Goal: Task Accomplishment & Management: Manage account settings

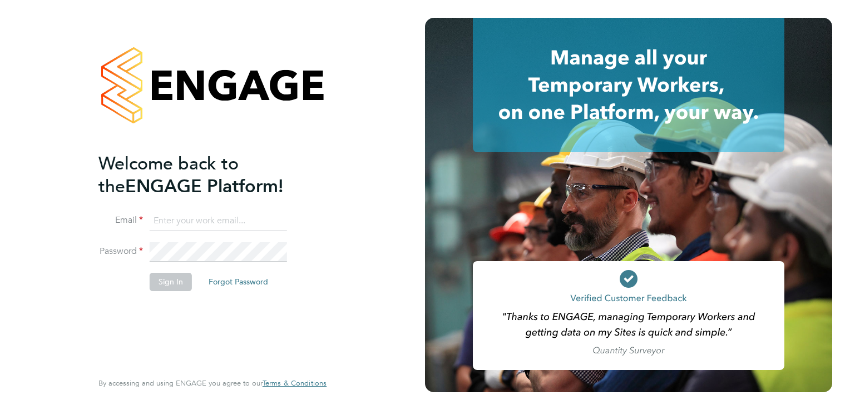
type input "philip.broom@albioninthecommunity.org.uk"
click at [173, 281] on button "Sign In" at bounding box center [171, 282] width 42 height 18
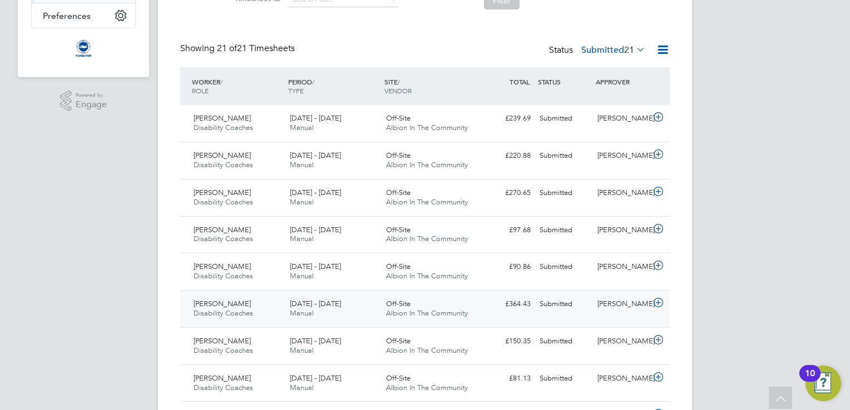
click at [274, 317] on div "Jack Cooper Disability Coaches 1 - 30 Sep 2025" at bounding box center [237, 309] width 96 height 28
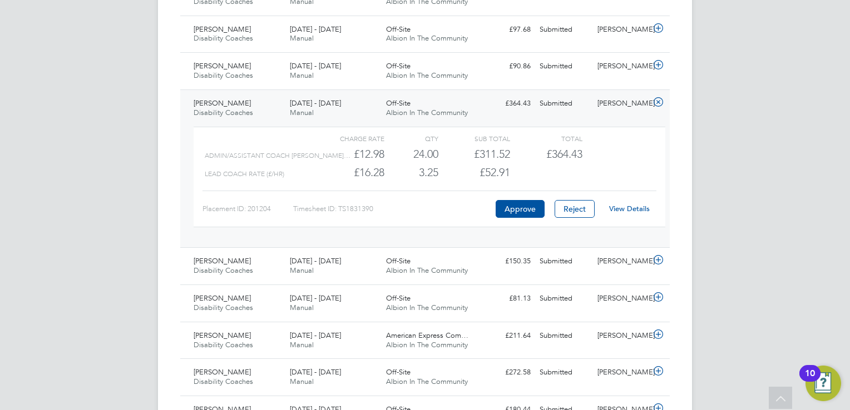
click at [622, 207] on link "View Details" at bounding box center [629, 208] width 41 height 9
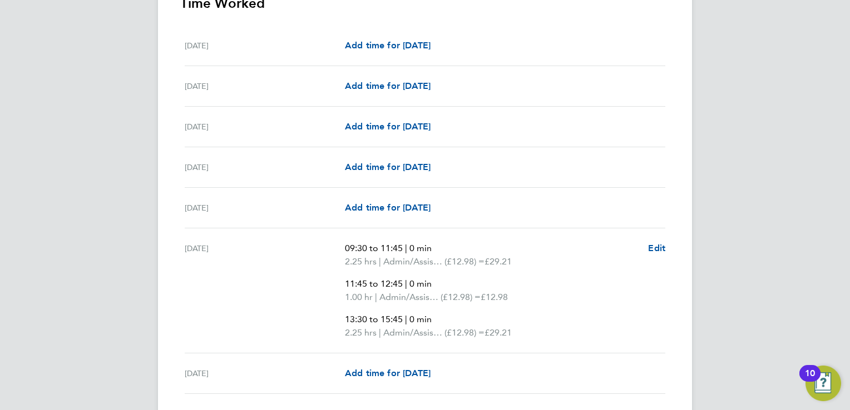
scroll to position [354, 0]
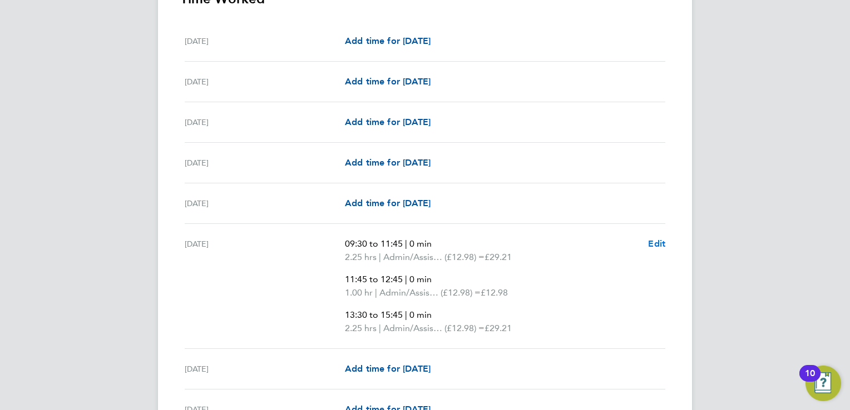
click at [656, 243] on span "Edit" at bounding box center [656, 244] width 17 height 11
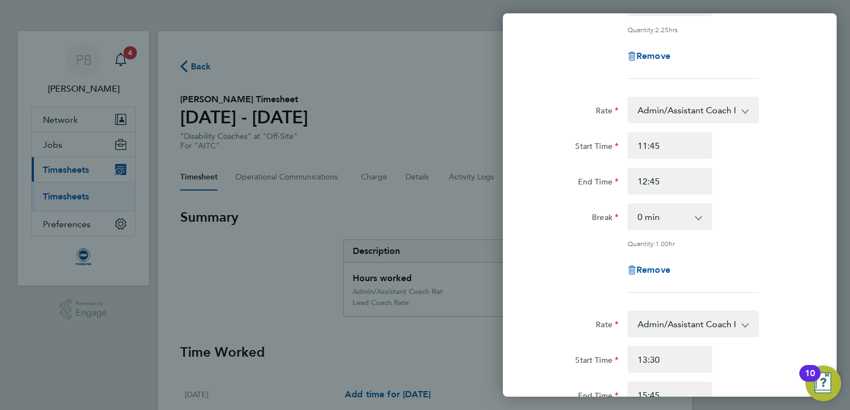
scroll to position [208, 0]
click at [655, 264] on span "Remove" at bounding box center [653, 268] width 34 height 11
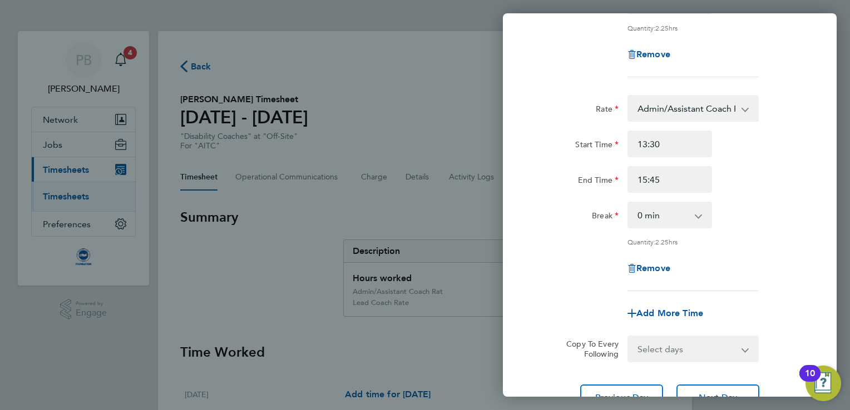
scroll to position [304, 0]
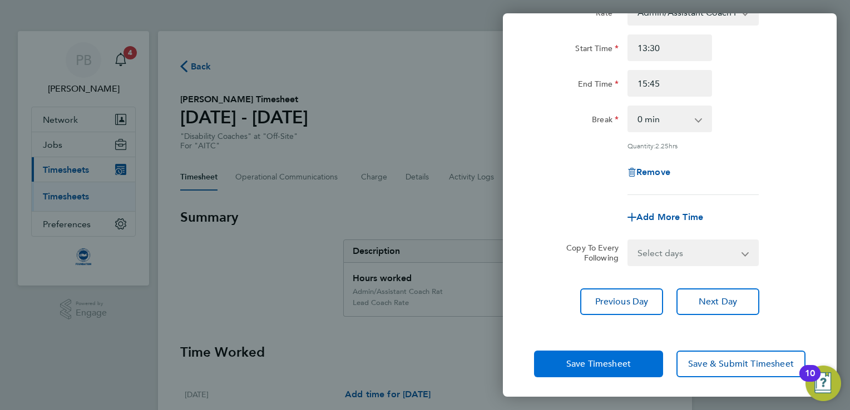
click at [611, 359] on span "Save Timesheet" at bounding box center [598, 364] width 65 height 11
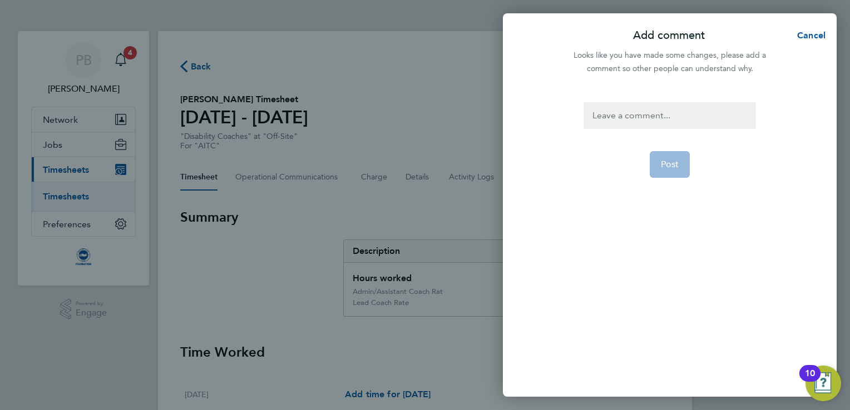
click at [694, 121] on div at bounding box center [669, 115] width 172 height 27
click at [710, 110] on div at bounding box center [669, 115] width 172 height 27
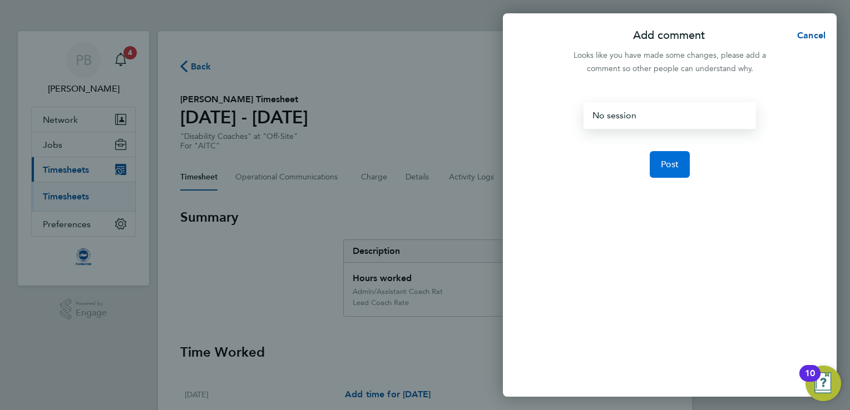
click at [677, 155] on button "Post" at bounding box center [670, 164] width 41 height 27
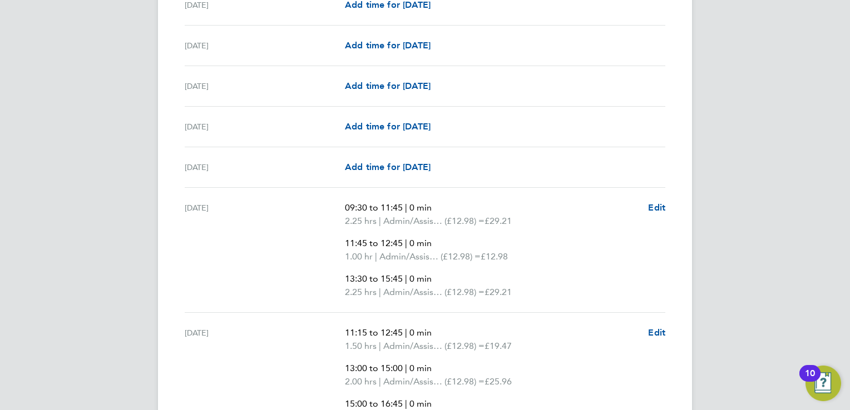
scroll to position [723, 0]
click at [650, 202] on span "Edit" at bounding box center [656, 207] width 17 height 11
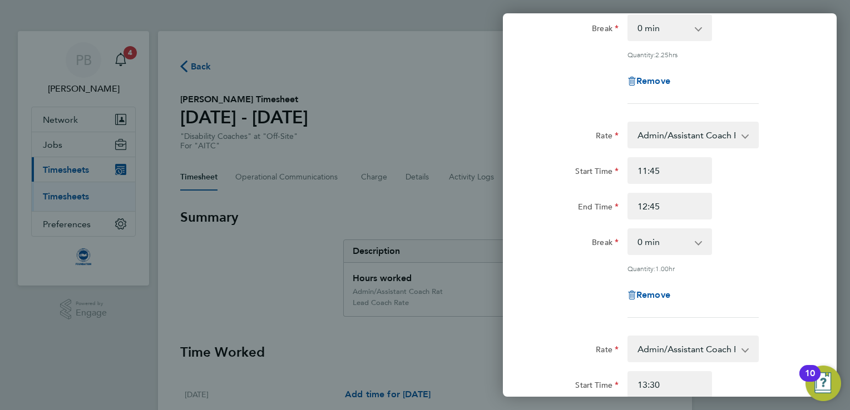
scroll to position [184, 0]
click at [649, 291] on span "Remove" at bounding box center [653, 293] width 34 height 11
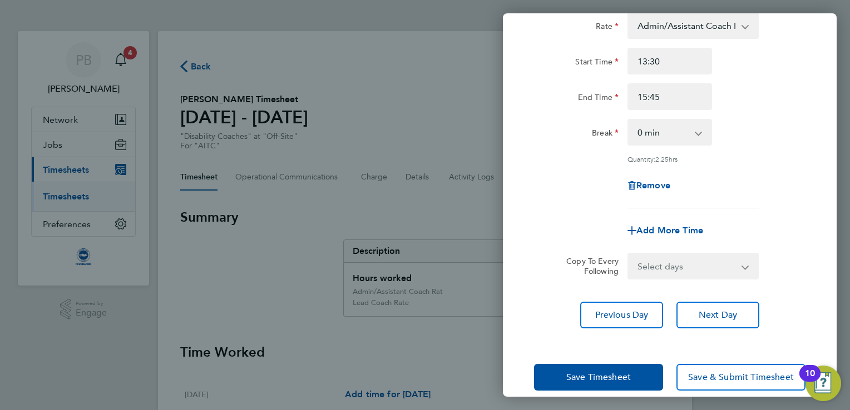
scroll to position [304, 0]
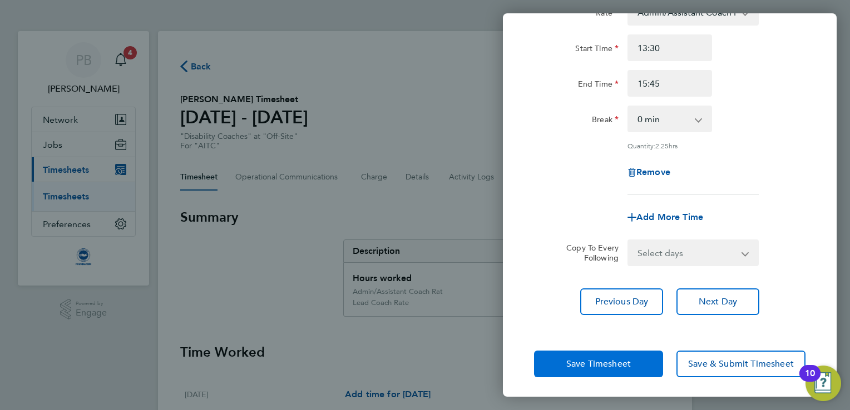
click at [616, 368] on button "Save Timesheet" at bounding box center [598, 364] width 129 height 27
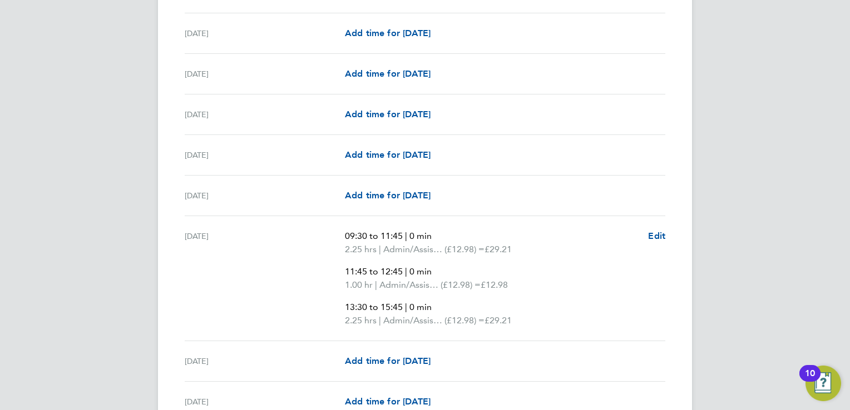
scroll to position [1116, 0]
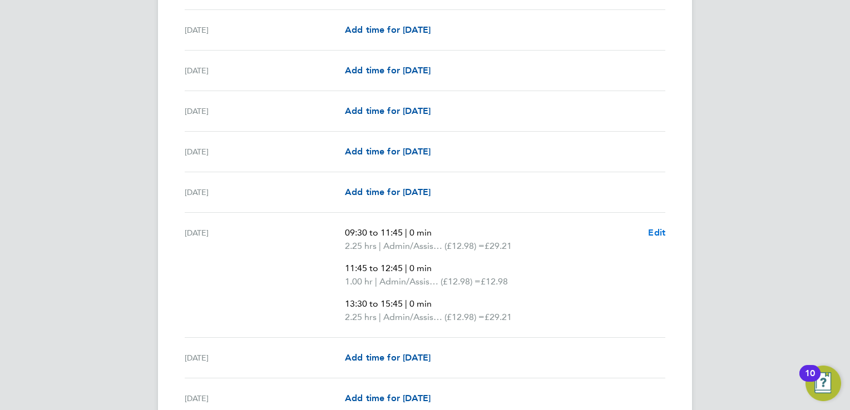
click at [657, 229] on span "Edit" at bounding box center [656, 232] width 17 height 11
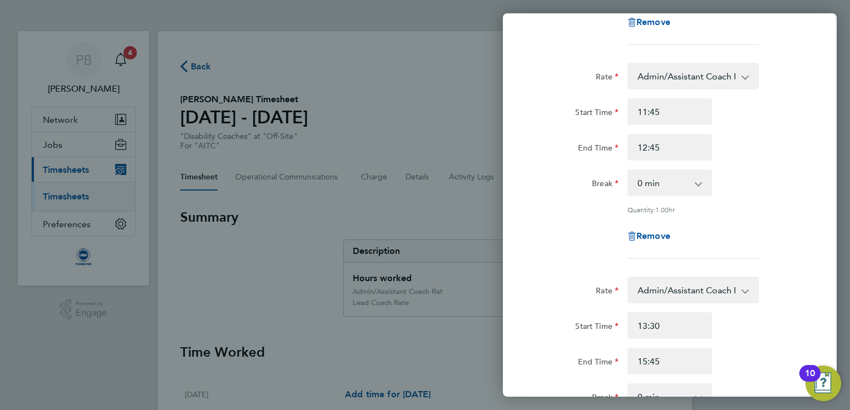
scroll to position [240, 0]
click at [655, 231] on span "Remove" at bounding box center [653, 236] width 34 height 11
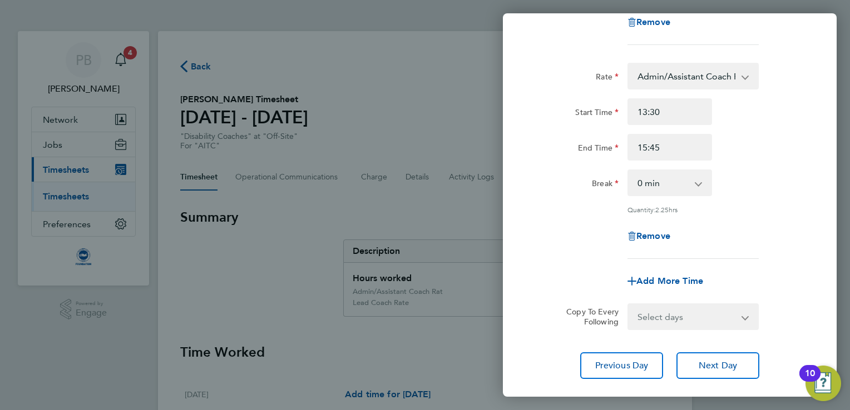
scroll to position [304, 0]
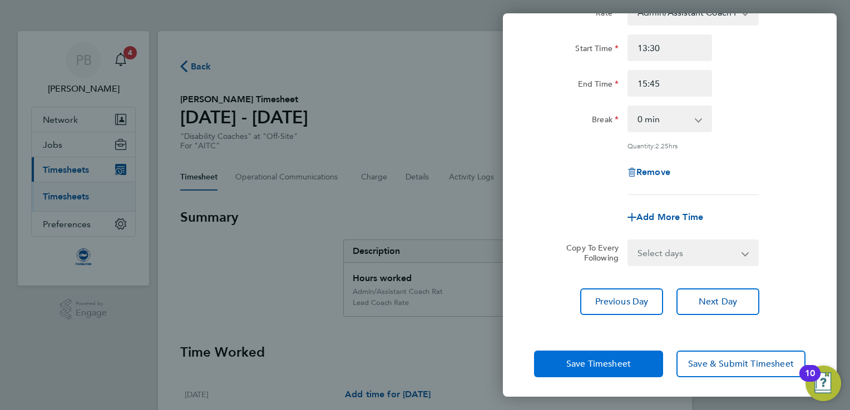
click at [614, 351] on button "Save Timesheet" at bounding box center [598, 364] width 129 height 27
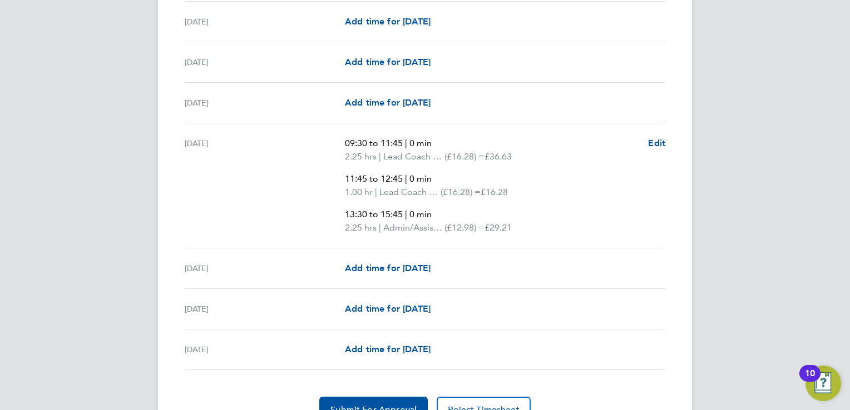
scroll to position [1539, 0]
click at [656, 139] on span "Edit" at bounding box center [656, 142] width 17 height 11
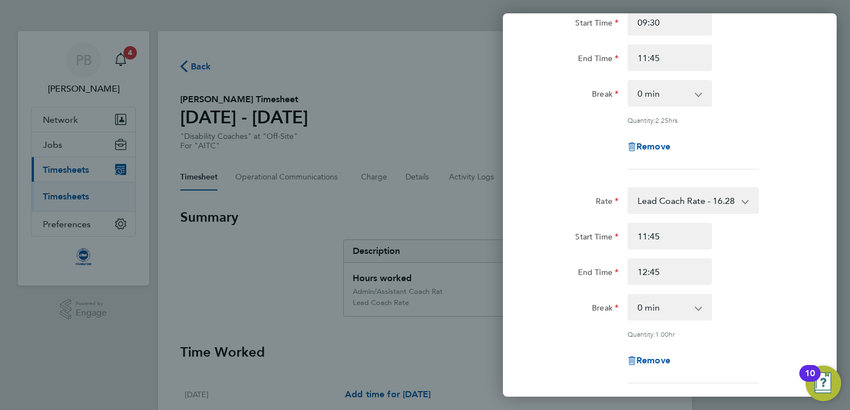
scroll to position [189, 0]
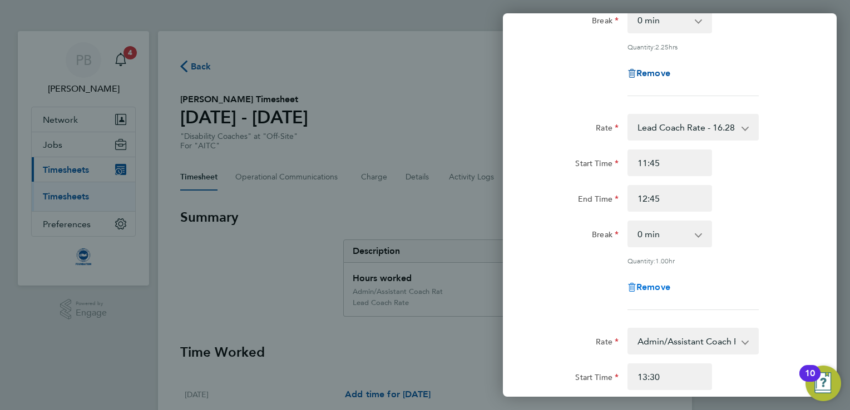
click at [651, 289] on span "Remove" at bounding box center [653, 287] width 34 height 11
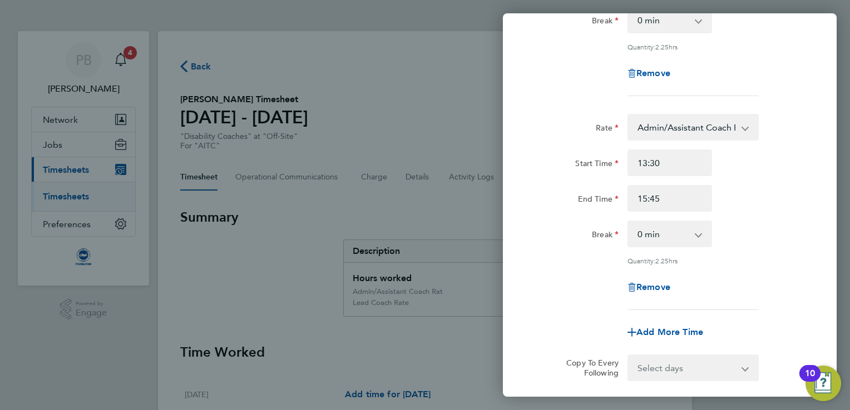
scroll to position [304, 0]
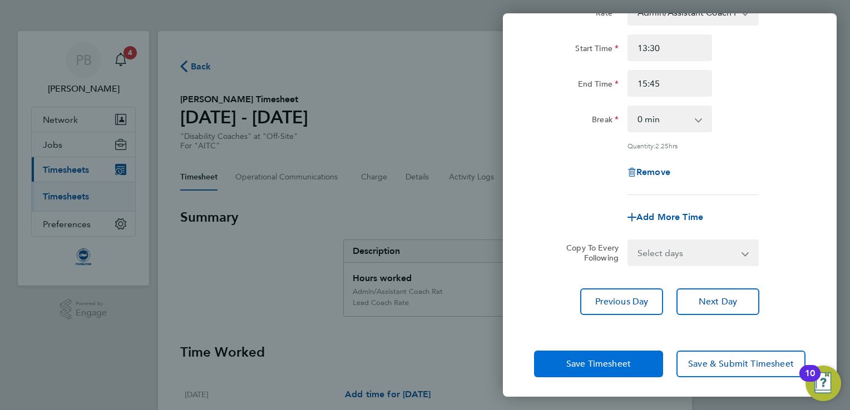
click at [614, 367] on span "Save Timesheet" at bounding box center [598, 364] width 65 height 11
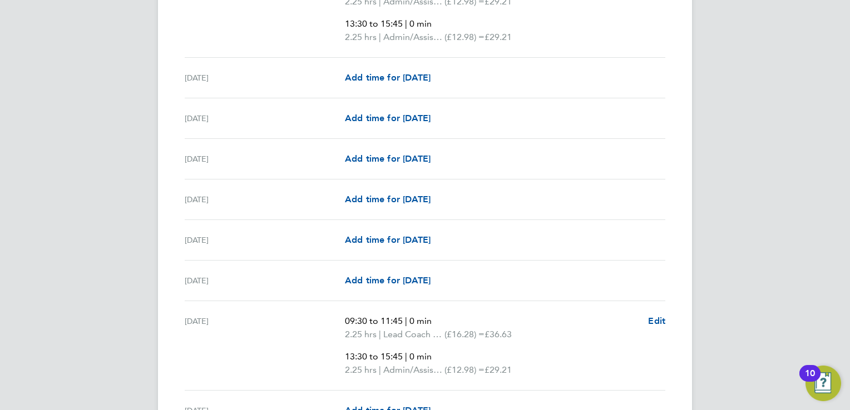
scroll to position [1556, 0]
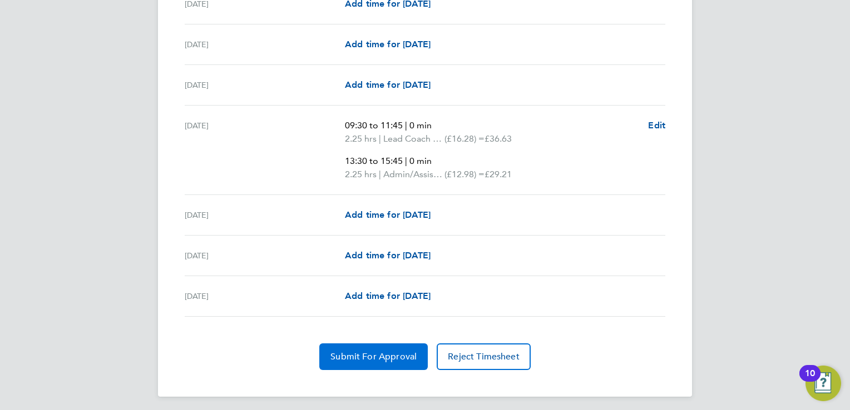
click at [393, 355] on span "Submit For Approval" at bounding box center [373, 357] width 86 height 11
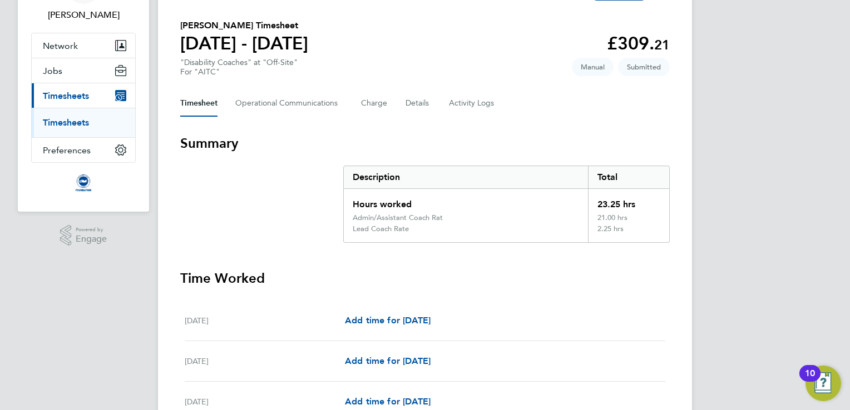
scroll to position [0, 0]
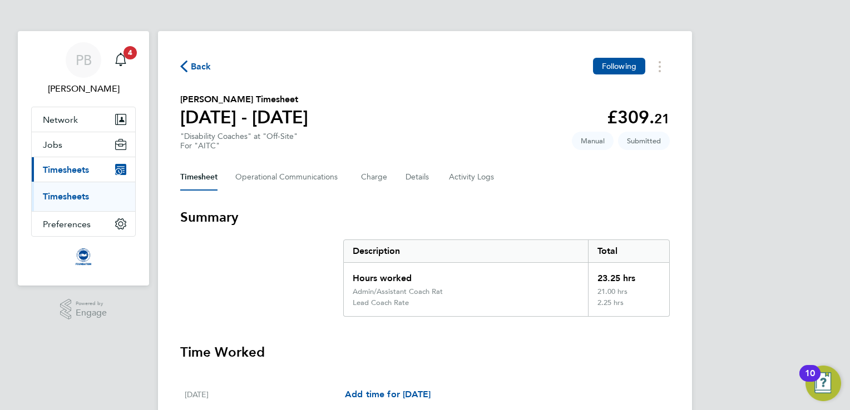
click at [202, 67] on span "Back" at bounding box center [201, 66] width 21 height 13
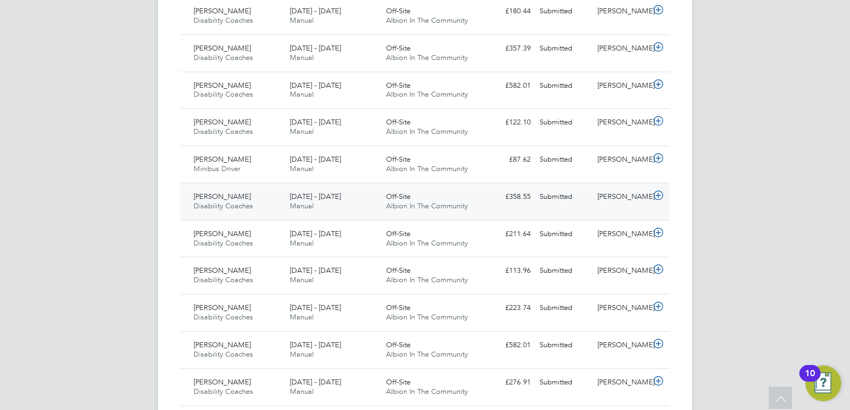
click at [343, 192] on div "1 - 30 Sep 2025 Manual" at bounding box center [333, 202] width 96 height 28
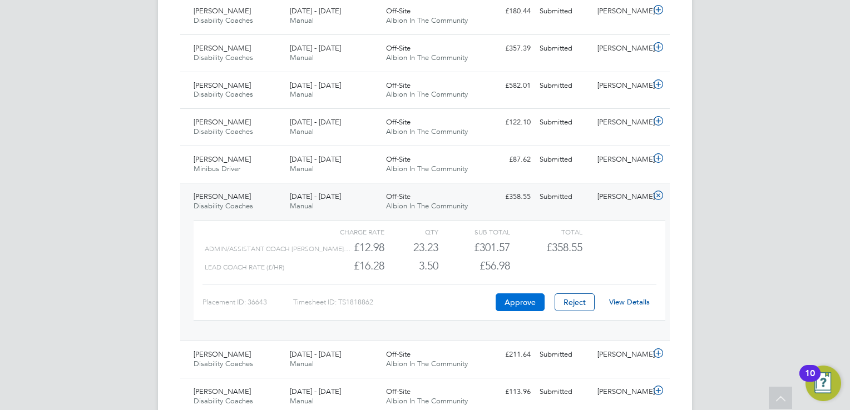
click at [508, 299] on button "Approve" at bounding box center [520, 303] width 49 height 18
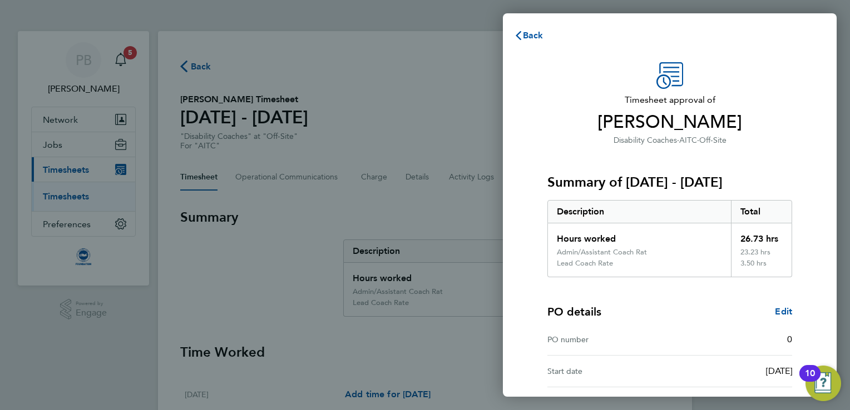
scroll to position [132, 0]
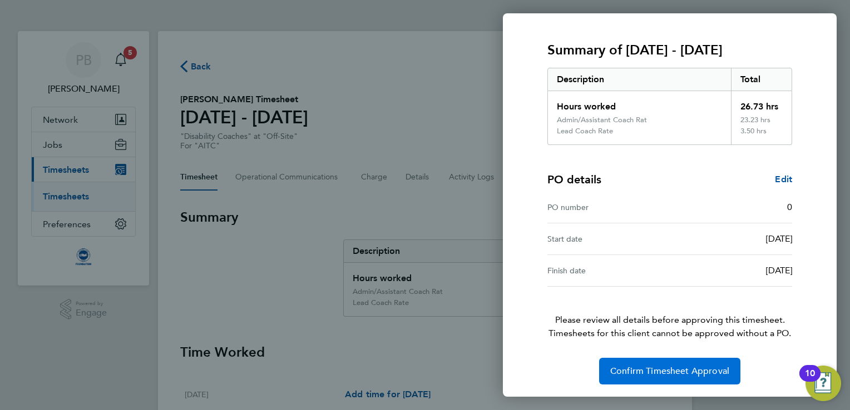
click at [644, 370] on span "Confirm Timesheet Approval" at bounding box center [669, 371] width 119 height 11
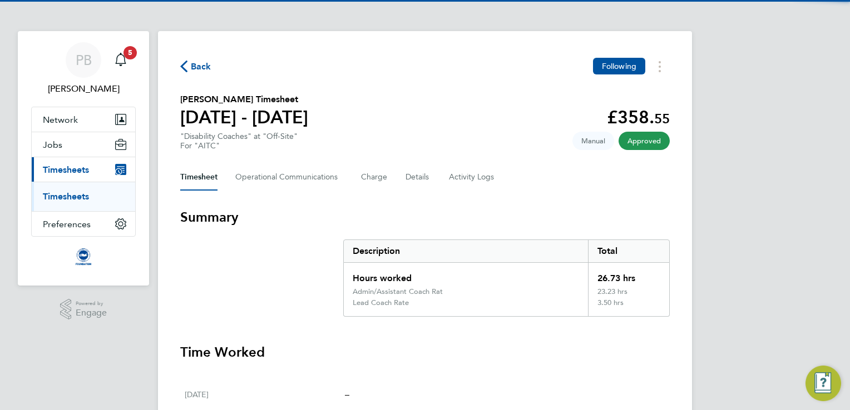
click at [198, 68] on span "Back" at bounding box center [201, 66] width 21 height 13
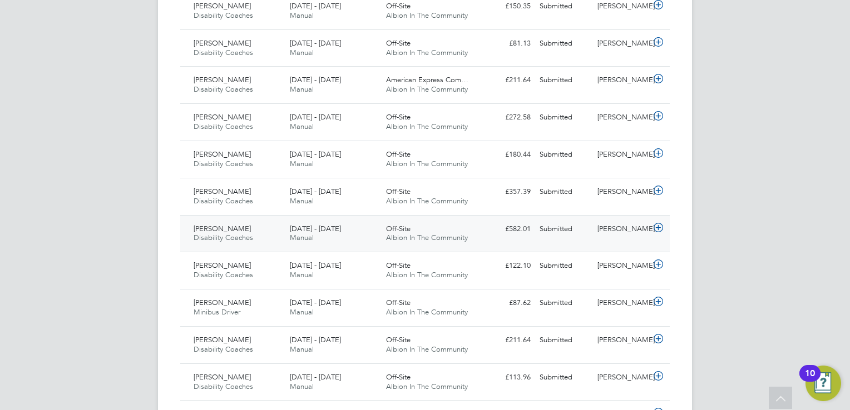
click at [363, 235] on div "[DATE] - [DATE] Manual" at bounding box center [333, 234] width 96 height 28
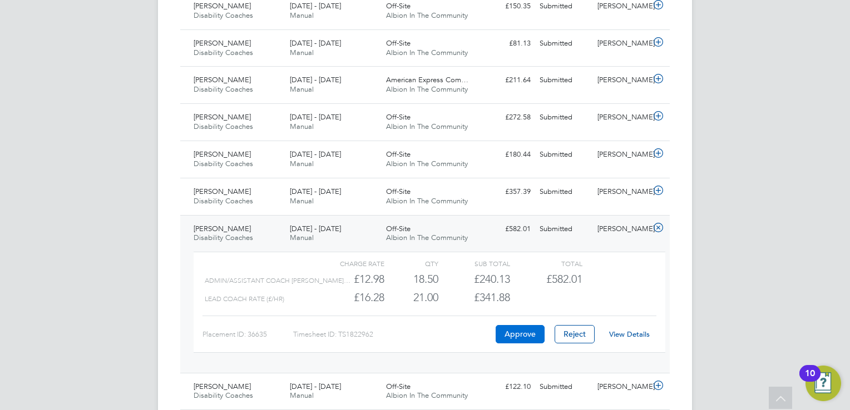
click at [517, 333] on button "Approve" at bounding box center [520, 334] width 49 height 18
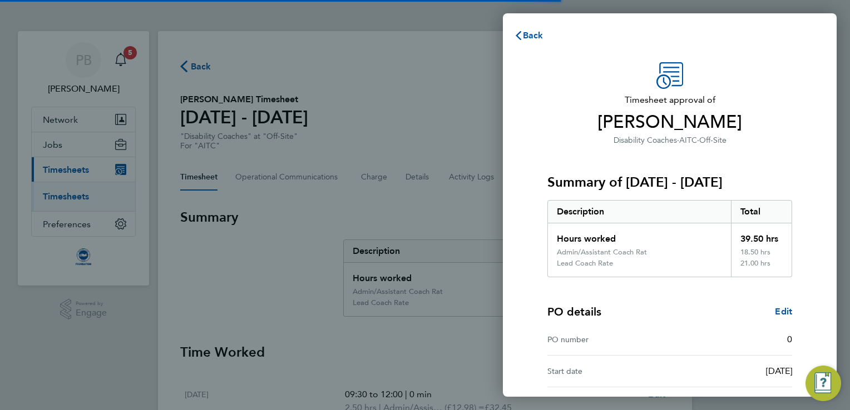
scroll to position [132, 0]
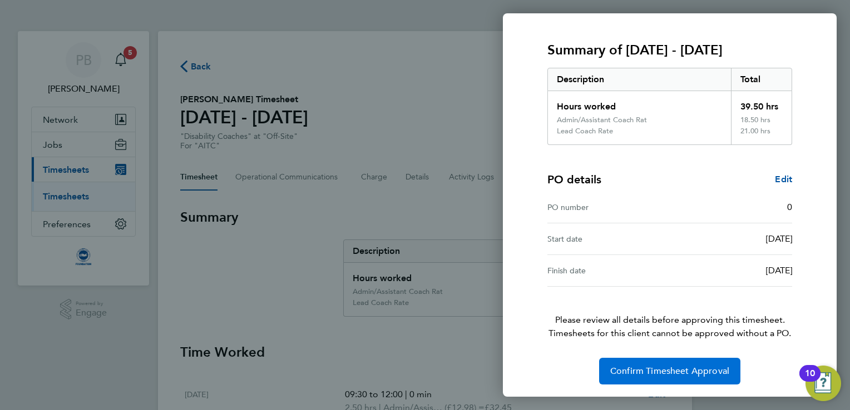
click at [632, 372] on span "Confirm Timesheet Approval" at bounding box center [669, 371] width 119 height 11
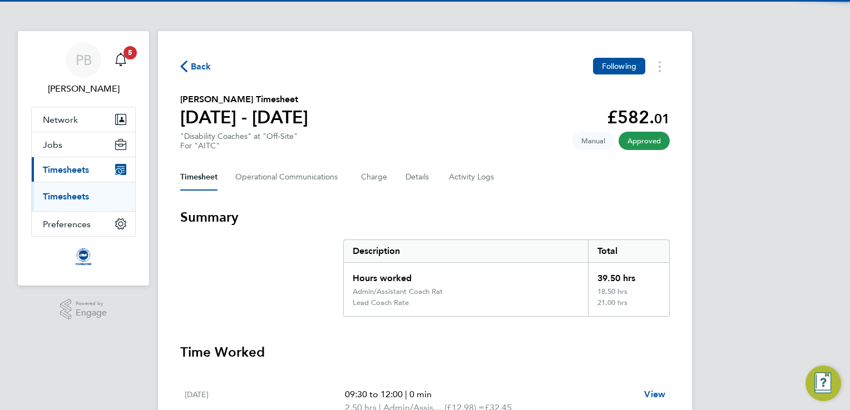
click at [204, 66] on span "Back" at bounding box center [201, 66] width 21 height 13
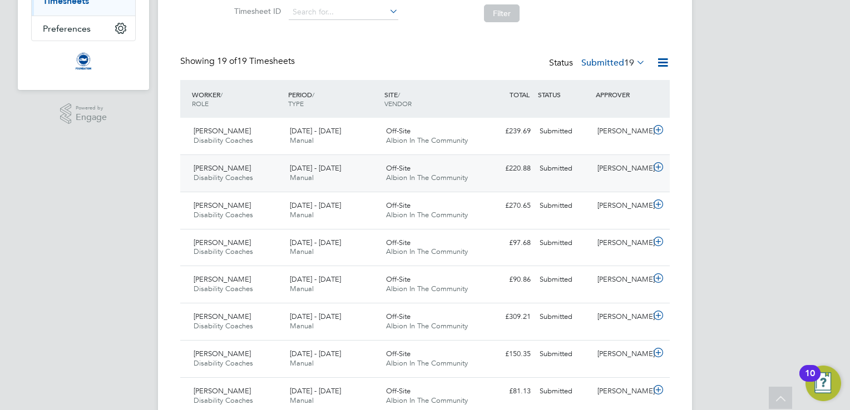
click at [419, 161] on div "Off-Site Albion In The Community" at bounding box center [430, 174] width 96 height 28
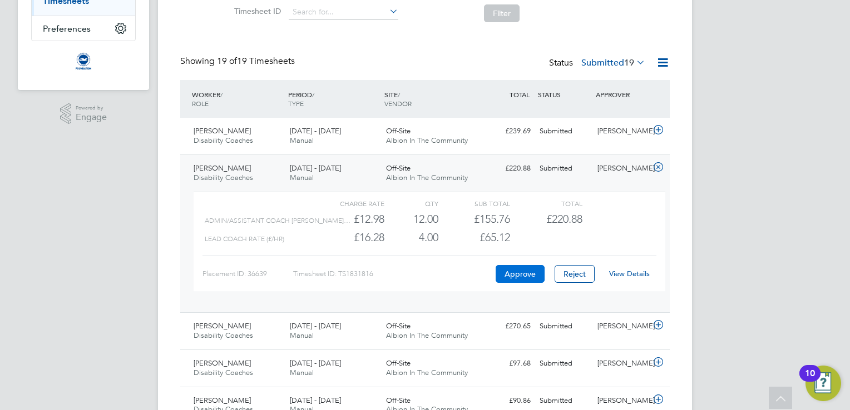
click at [513, 273] on button "Approve" at bounding box center [520, 274] width 49 height 18
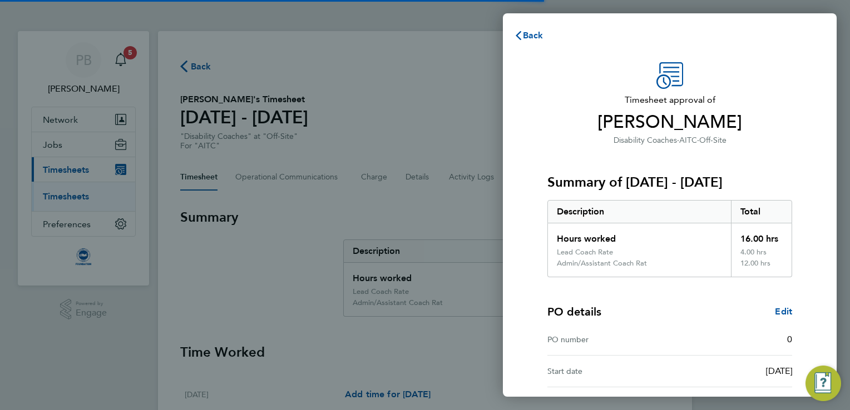
scroll to position [132, 0]
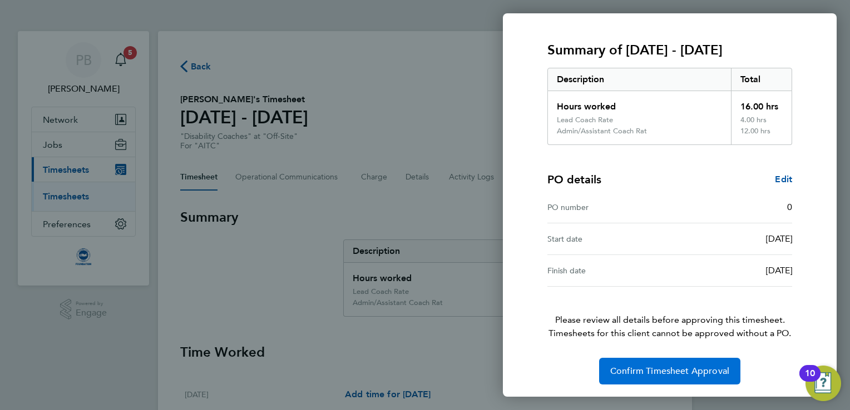
click at [650, 367] on span "Confirm Timesheet Approval" at bounding box center [669, 371] width 119 height 11
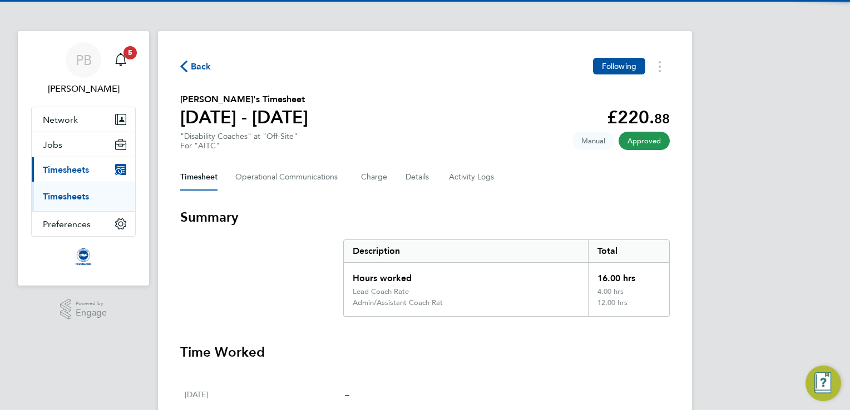
click at [195, 61] on span "Back" at bounding box center [201, 66] width 21 height 13
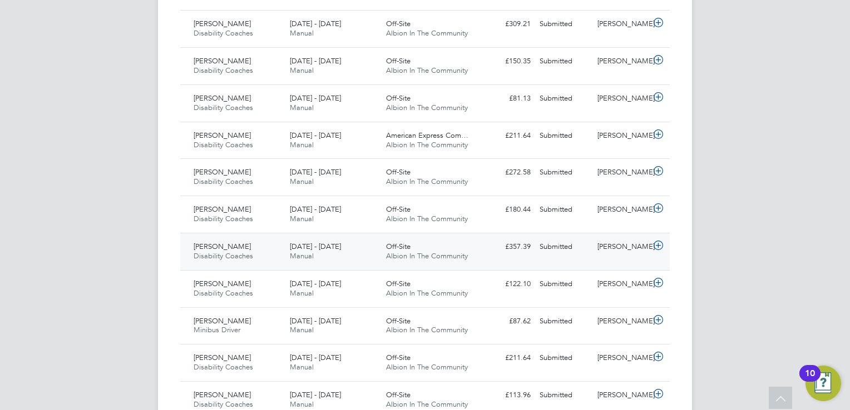
click at [336, 257] on div "1 - 30 Sep 2025 Manual" at bounding box center [333, 252] width 96 height 28
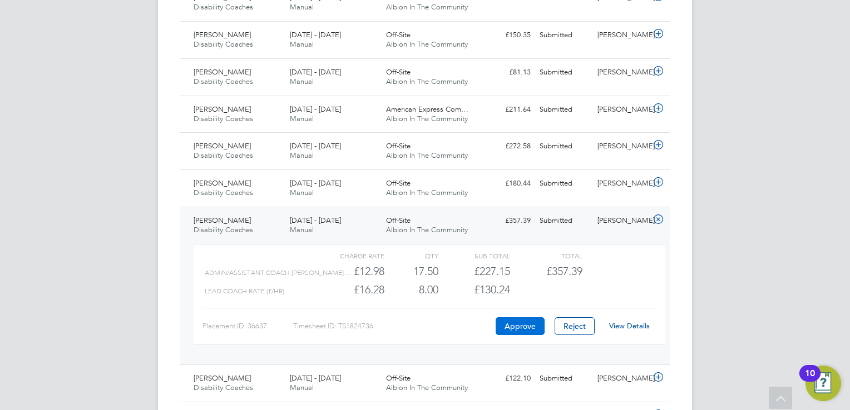
click at [511, 328] on button "Approve" at bounding box center [520, 327] width 49 height 18
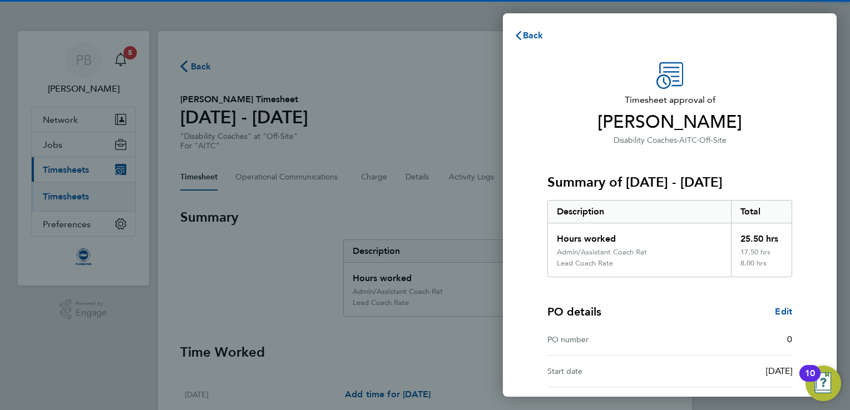
scroll to position [132, 0]
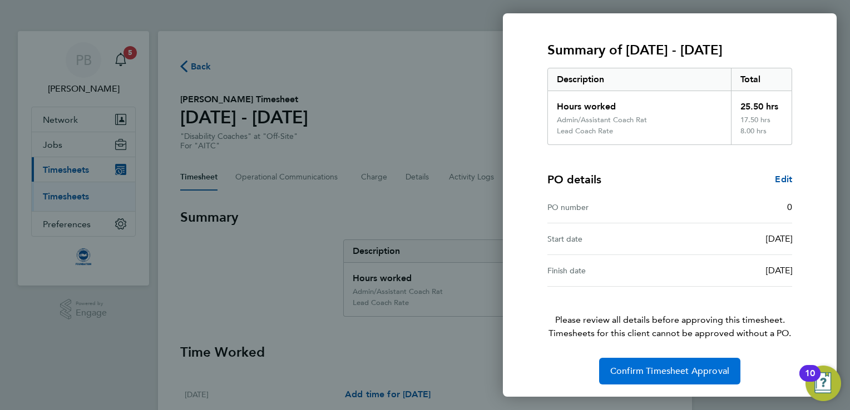
click at [639, 374] on span "Confirm Timesheet Approval" at bounding box center [669, 371] width 119 height 11
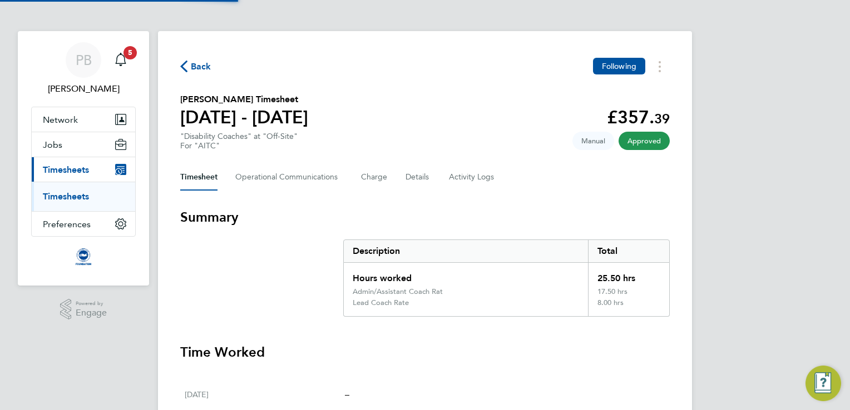
click at [207, 67] on span "Back" at bounding box center [201, 66] width 21 height 13
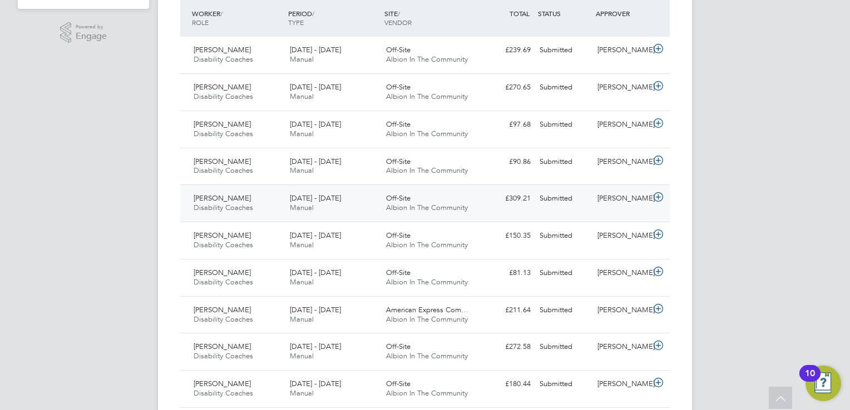
click at [278, 216] on div "Jack Cooper Disability Coaches 1 - 30 Sep 2025" at bounding box center [237, 204] width 96 height 28
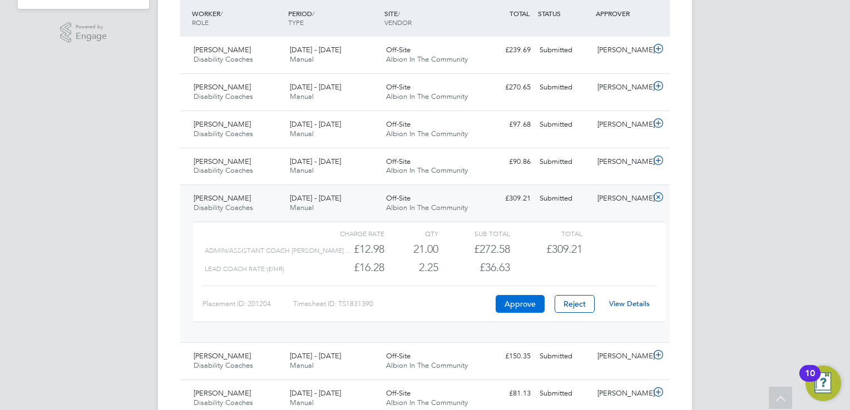
click at [516, 300] on button "Approve" at bounding box center [520, 304] width 49 height 18
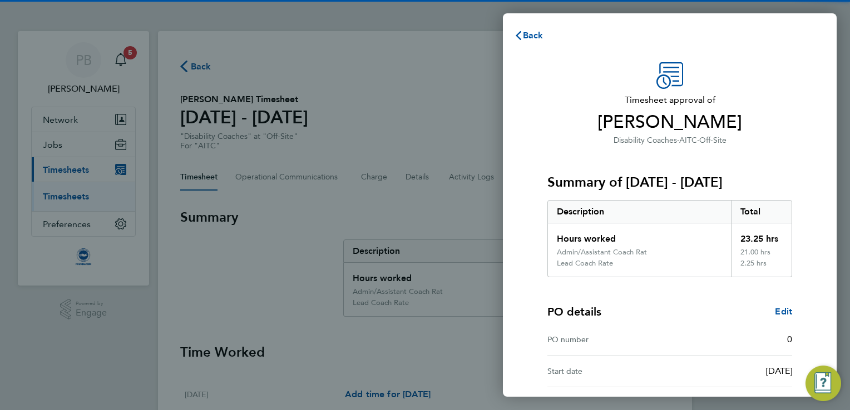
scroll to position [132, 0]
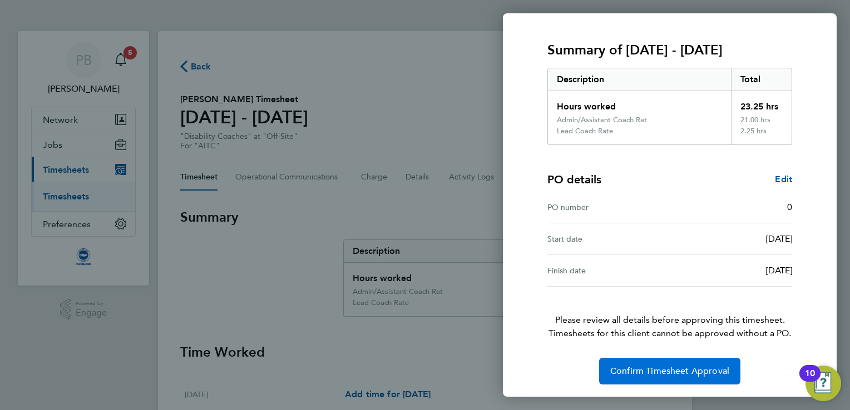
click at [653, 378] on button "Confirm Timesheet Approval" at bounding box center [669, 371] width 141 height 27
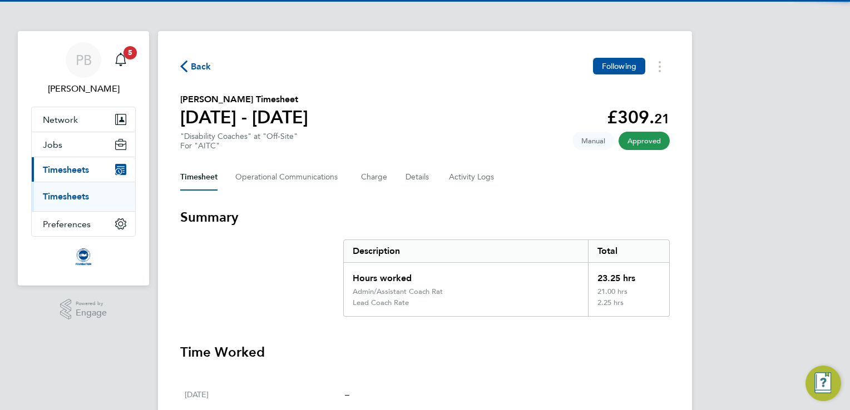
click at [194, 63] on span "Back" at bounding box center [201, 66] width 21 height 13
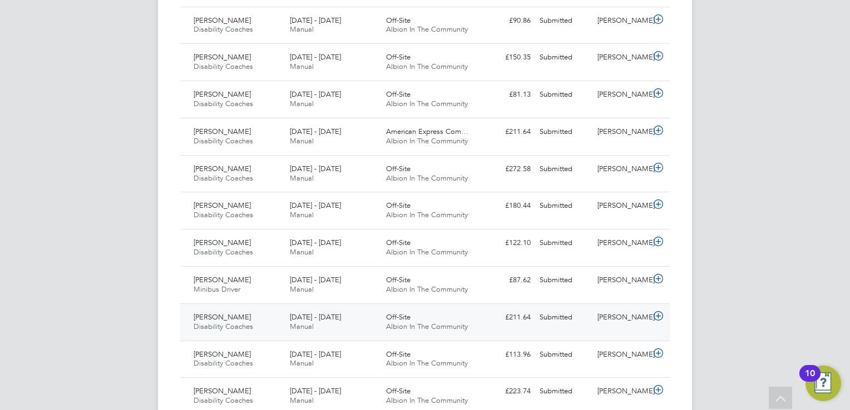
click at [374, 324] on div "[DATE] - [DATE] Manual" at bounding box center [333, 323] width 96 height 28
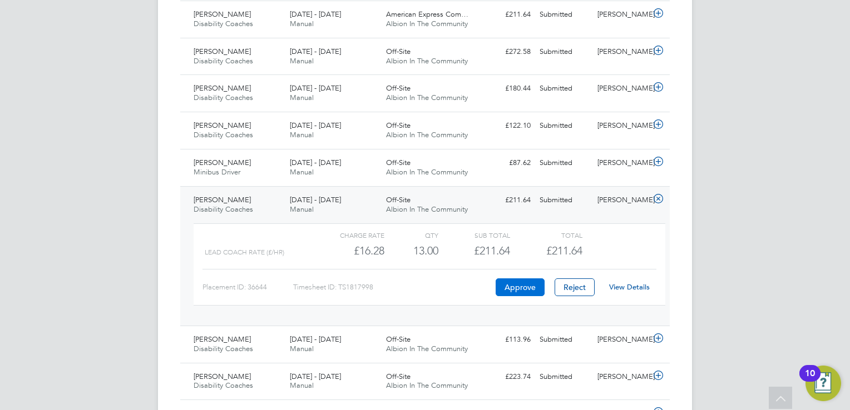
click at [511, 284] on button "Approve" at bounding box center [520, 288] width 49 height 18
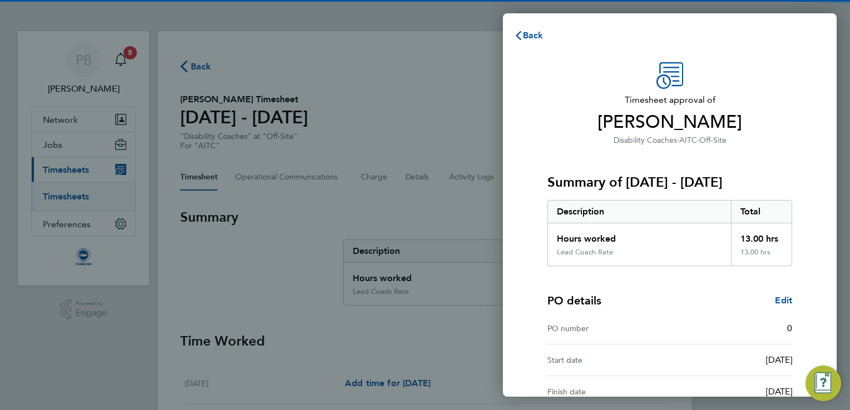
scroll to position [121, 0]
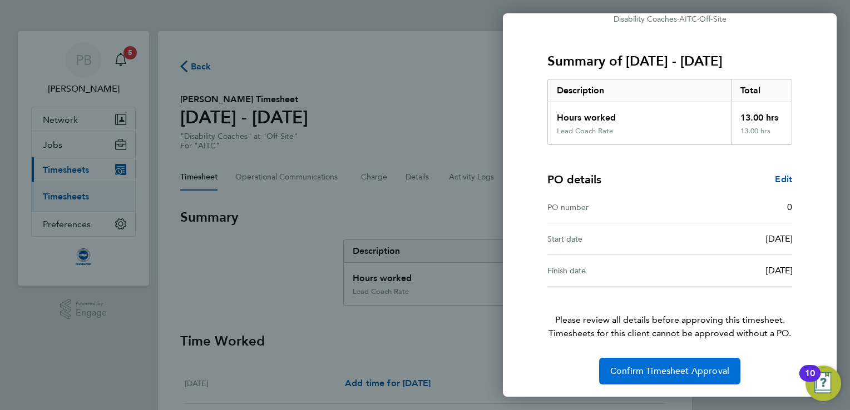
click at [634, 375] on span "Confirm Timesheet Approval" at bounding box center [669, 371] width 119 height 11
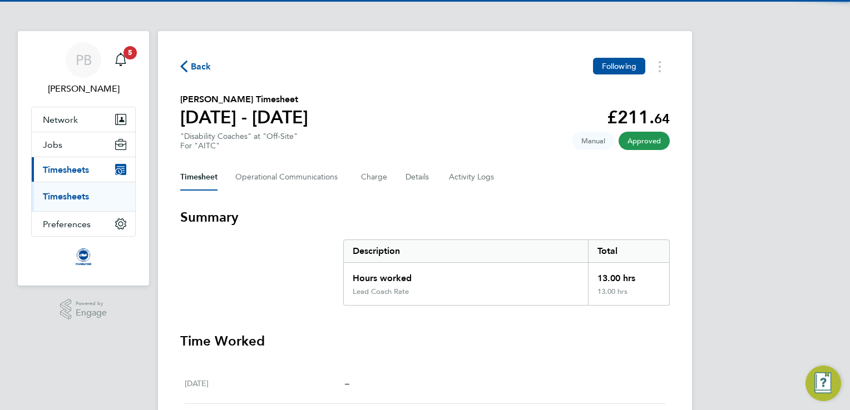
click at [191, 70] on span "Back" at bounding box center [201, 66] width 21 height 13
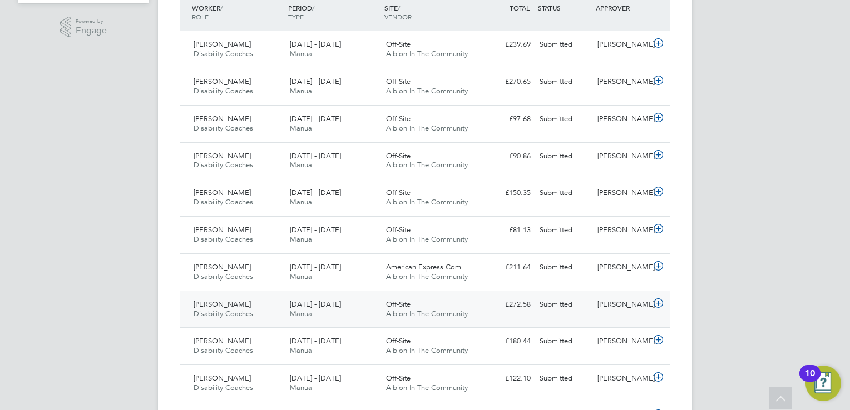
click at [365, 319] on div "[DATE] - [DATE] Manual" at bounding box center [333, 310] width 96 height 28
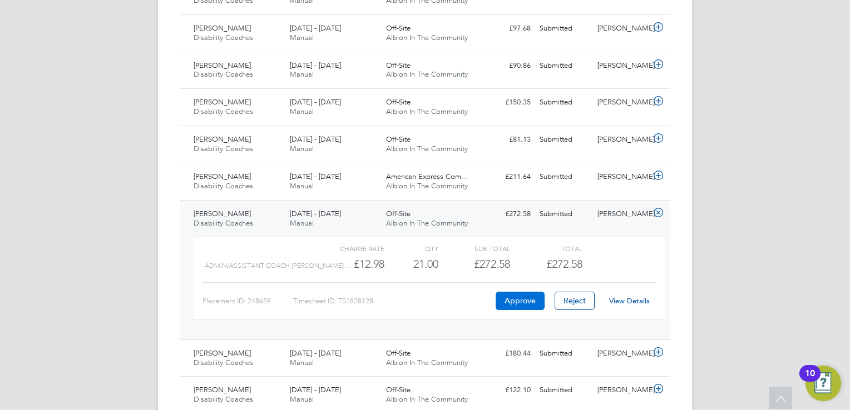
click at [514, 300] on button "Approve" at bounding box center [520, 301] width 49 height 18
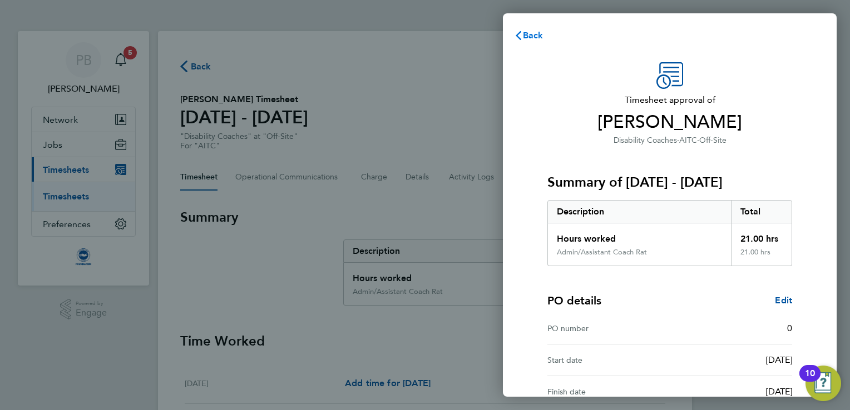
click at [534, 37] on span "Back" at bounding box center [533, 35] width 21 height 11
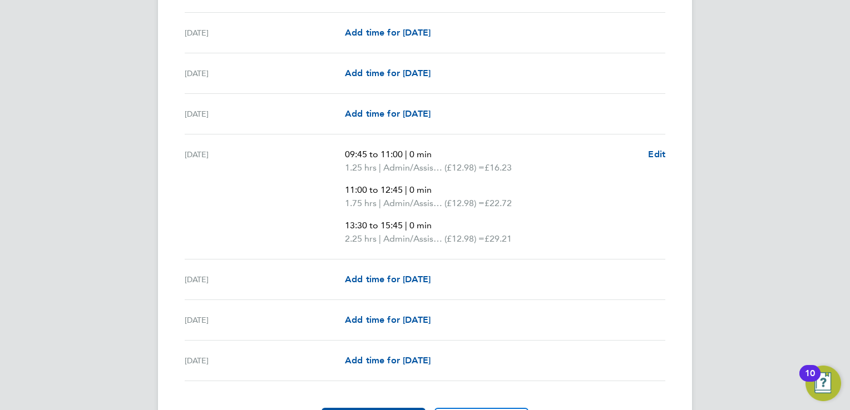
scroll to position [1581, 0]
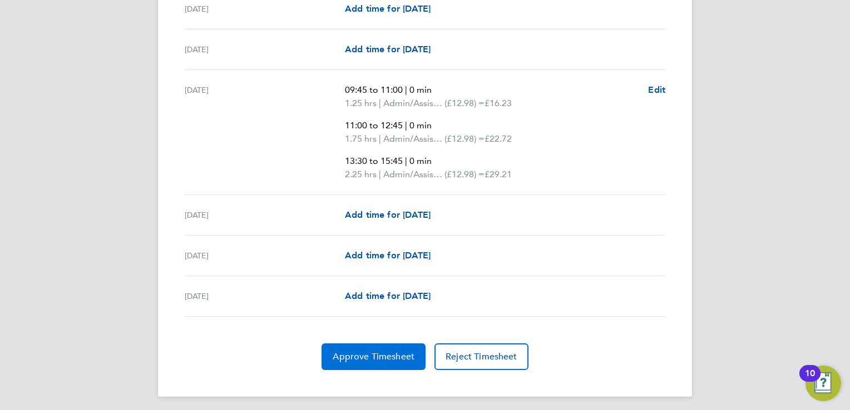
click at [363, 352] on span "Approve Timesheet" at bounding box center [374, 357] width 82 height 11
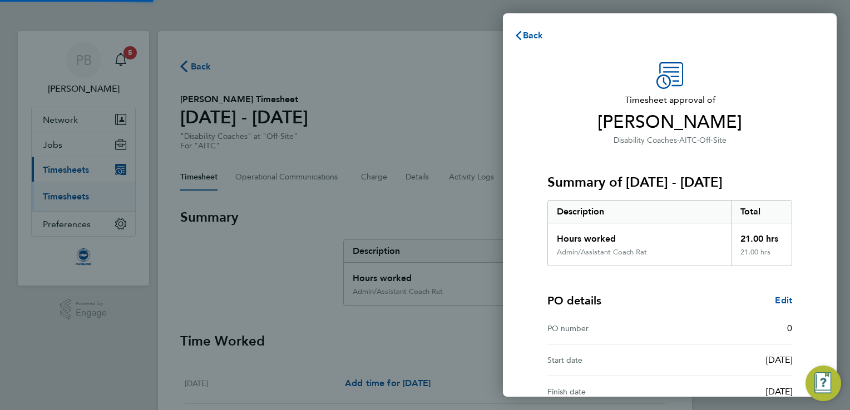
scroll to position [121, 0]
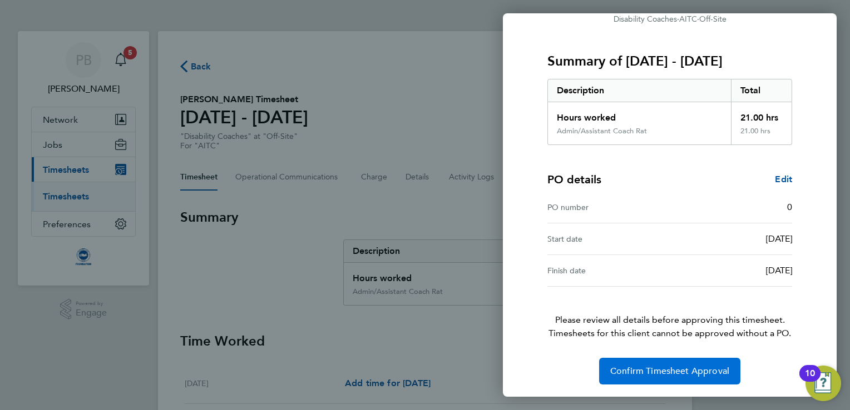
click at [675, 382] on button "Confirm Timesheet Approval" at bounding box center [669, 371] width 141 height 27
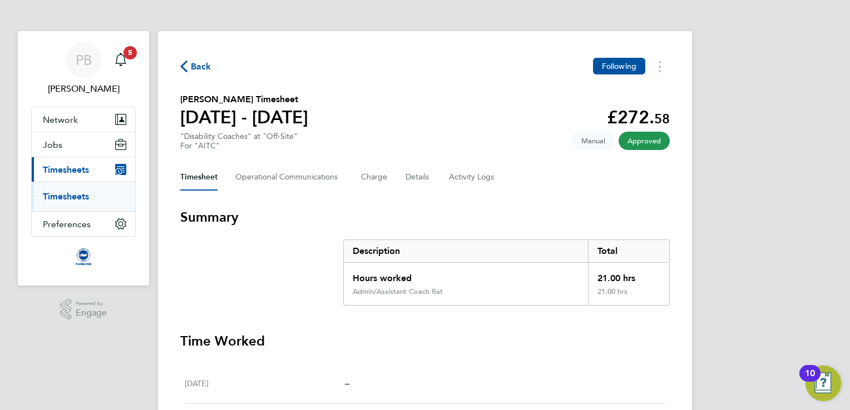
click at [192, 66] on span "Back" at bounding box center [201, 66] width 21 height 13
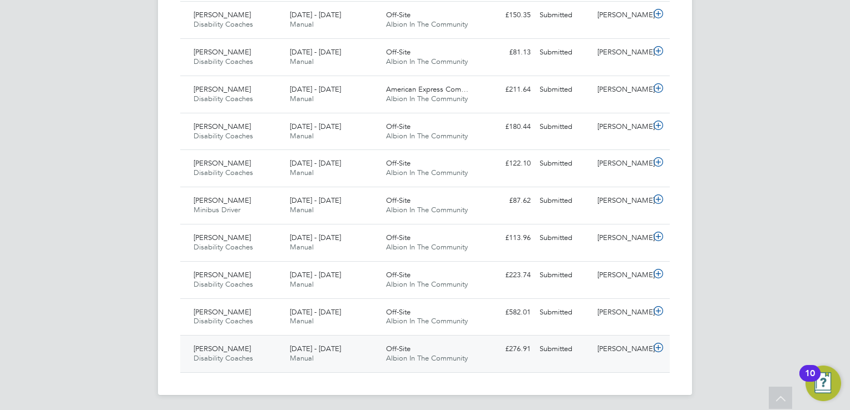
click at [275, 345] on div "Mark Bushby Disability Coaches 1 - 30 Sep 2025" at bounding box center [237, 354] width 96 height 28
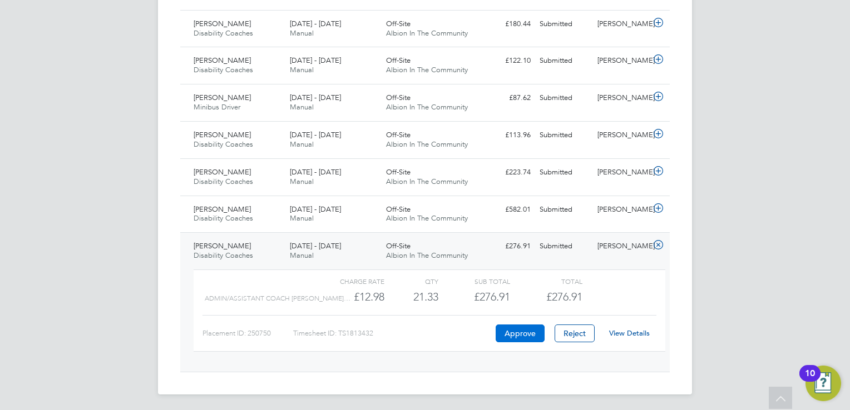
click at [513, 332] on button "Approve" at bounding box center [520, 334] width 49 height 18
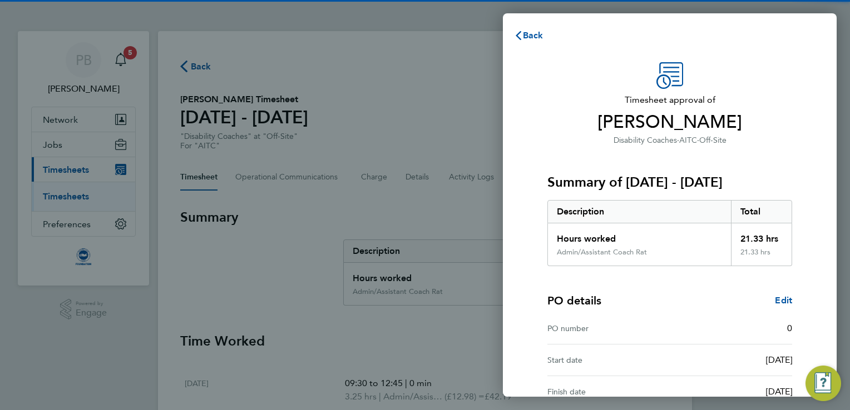
scroll to position [121, 0]
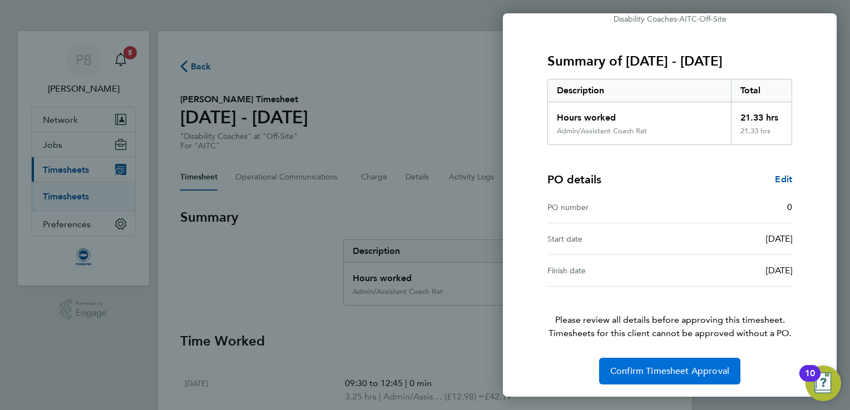
click at [659, 373] on span "Confirm Timesheet Approval" at bounding box center [669, 371] width 119 height 11
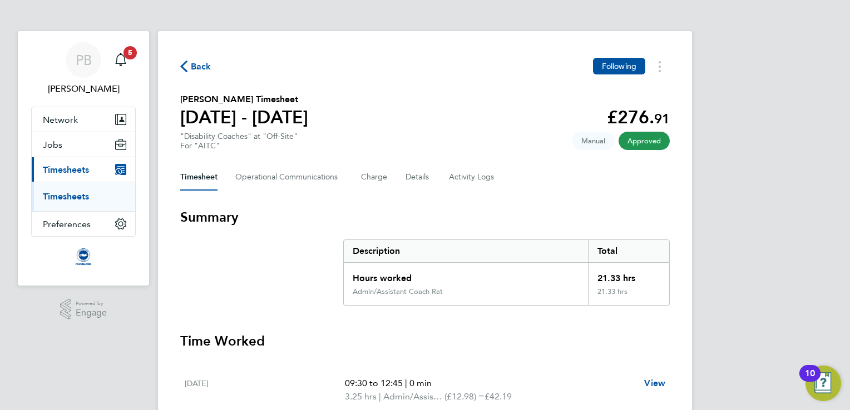
click at [194, 72] on span "Back" at bounding box center [201, 66] width 21 height 13
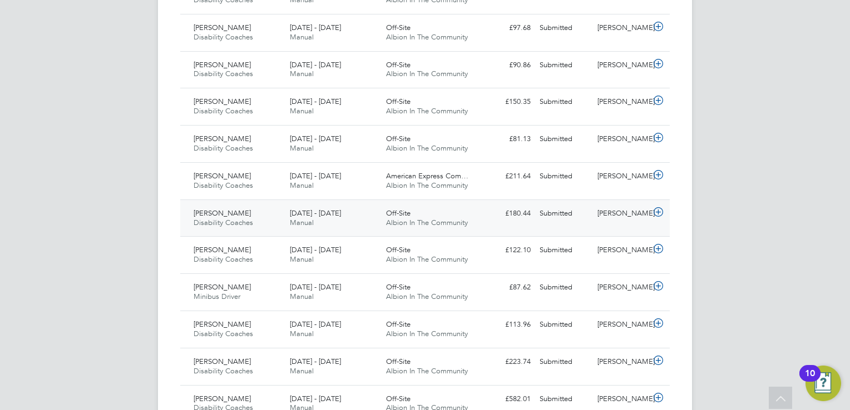
click at [382, 215] on div "Off-Site Albion In The Community" at bounding box center [430, 219] width 96 height 28
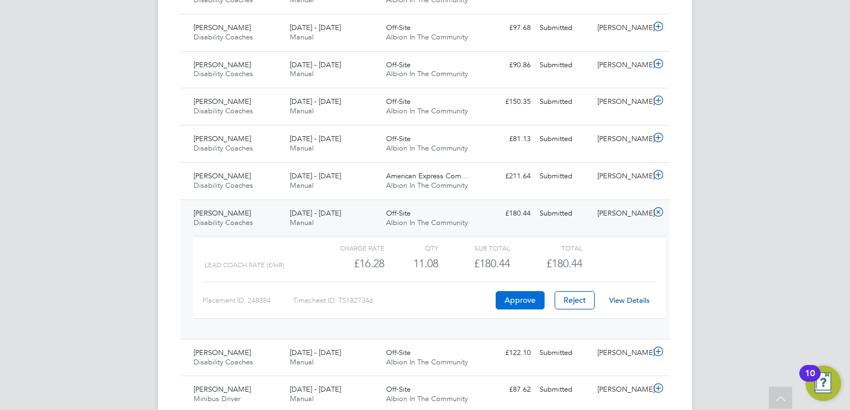
click at [518, 304] on button "Approve" at bounding box center [520, 300] width 49 height 18
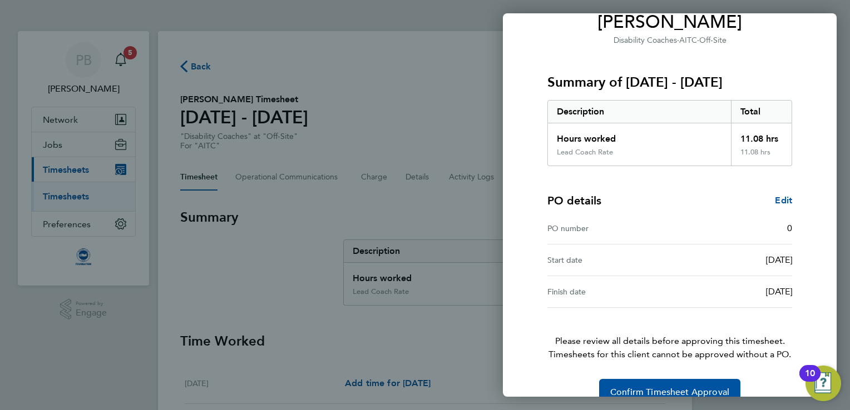
scroll to position [121, 0]
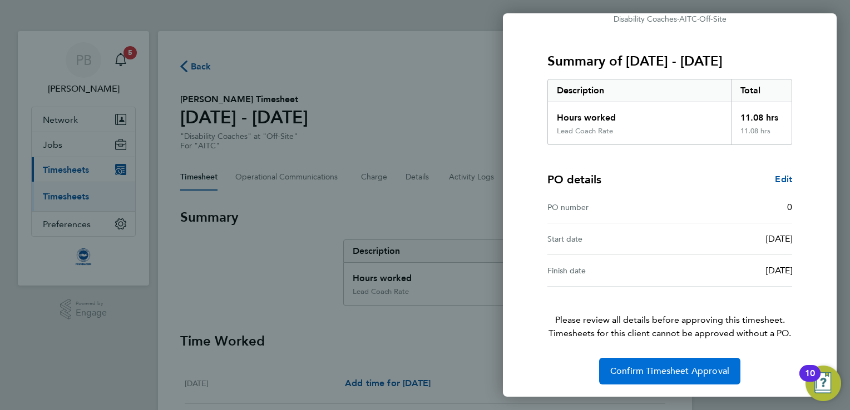
click at [632, 368] on span "Confirm Timesheet Approval" at bounding box center [669, 371] width 119 height 11
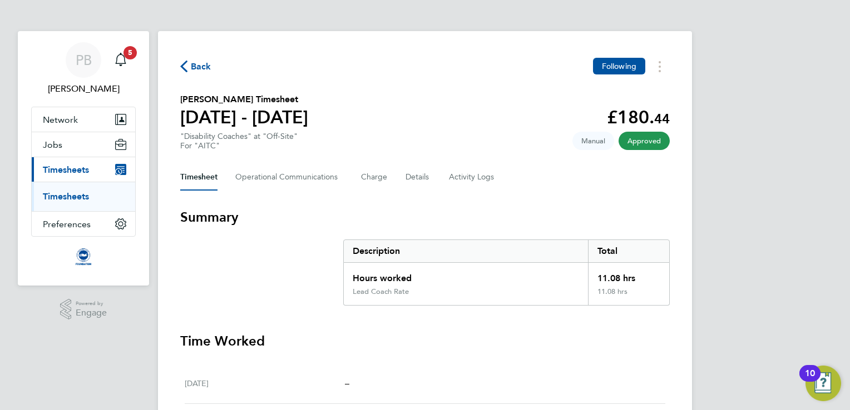
click at [199, 65] on span "Back" at bounding box center [201, 66] width 21 height 13
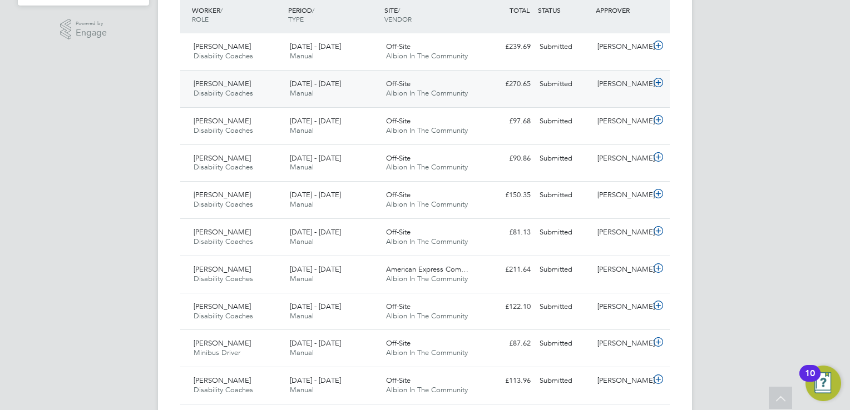
click at [352, 87] on div "1 - 30 Sep 2025 Manual" at bounding box center [333, 89] width 96 height 28
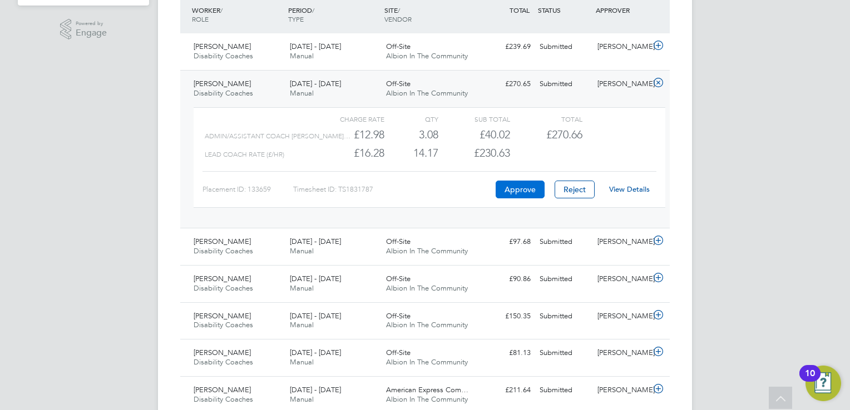
click at [516, 186] on button "Approve" at bounding box center [520, 190] width 49 height 18
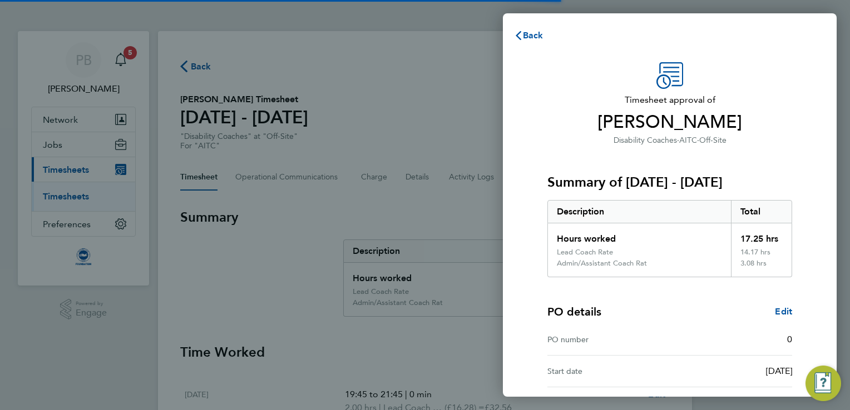
scroll to position [132, 0]
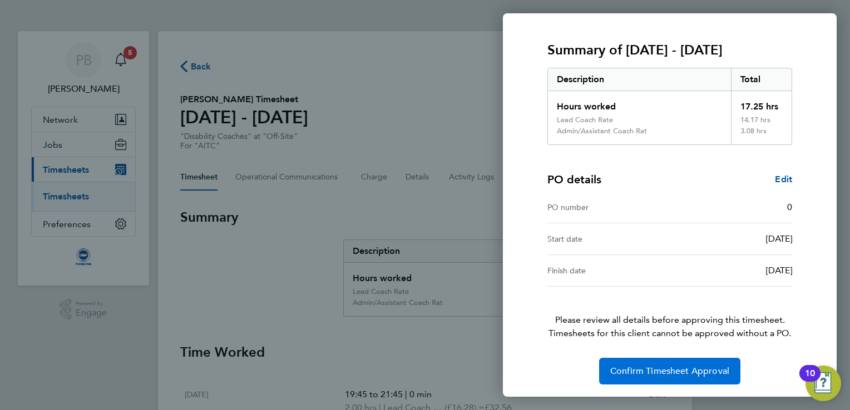
click at [633, 363] on button "Confirm Timesheet Approval" at bounding box center [669, 371] width 141 height 27
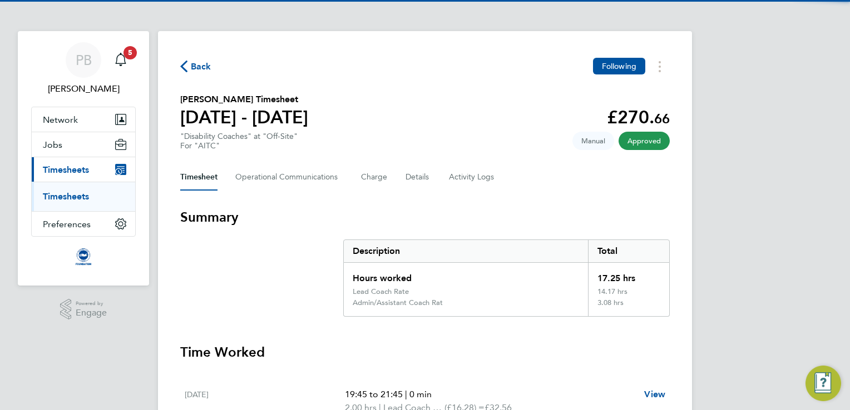
click at [210, 66] on span "Back" at bounding box center [201, 66] width 21 height 13
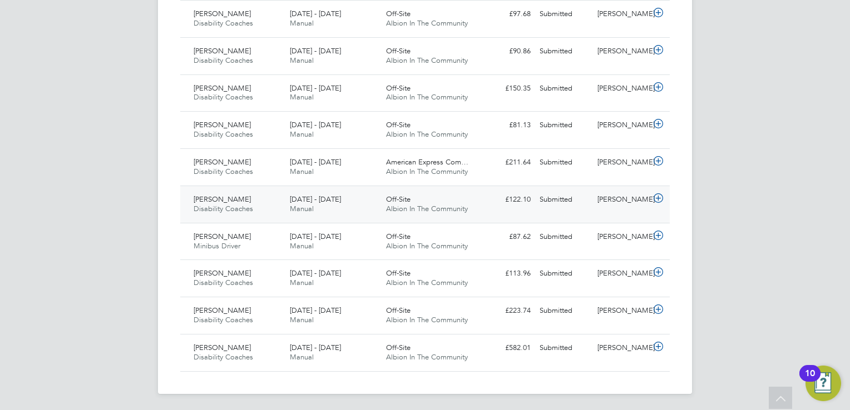
click at [372, 204] on div "[DATE] - [DATE] Manual" at bounding box center [333, 205] width 96 height 28
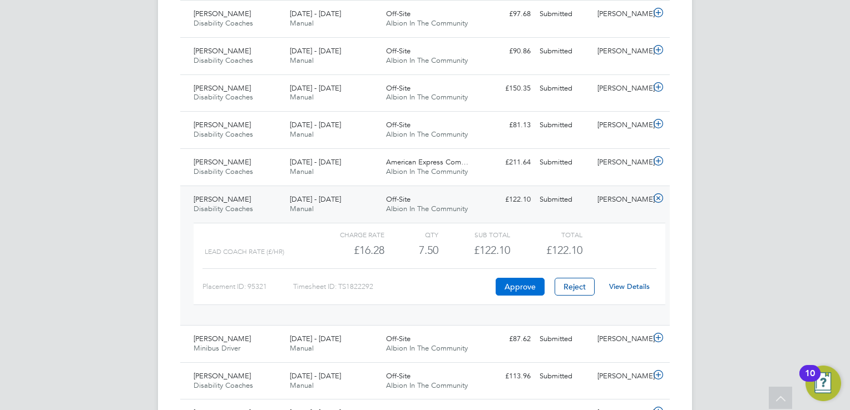
click at [530, 286] on button "Approve" at bounding box center [520, 287] width 49 height 18
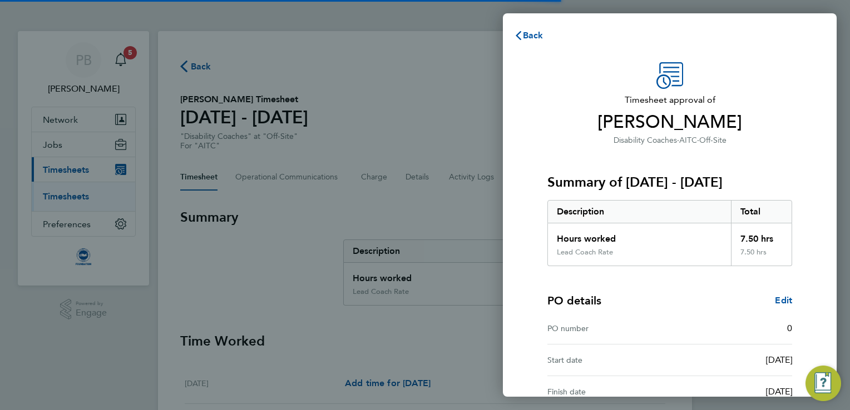
scroll to position [121, 0]
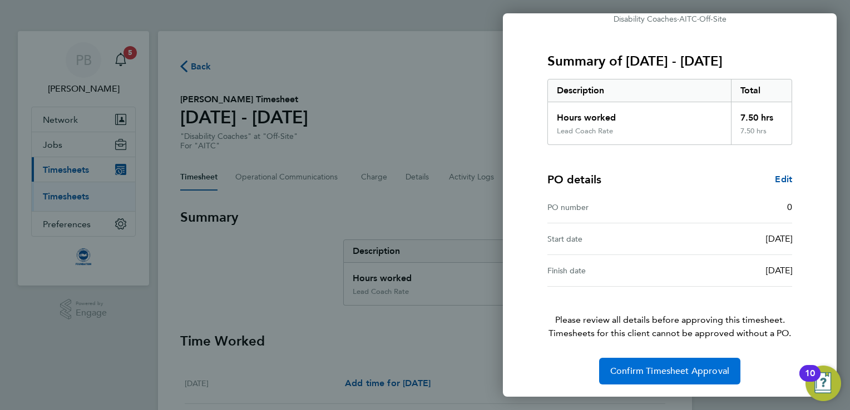
click at [647, 373] on span "Confirm Timesheet Approval" at bounding box center [669, 371] width 119 height 11
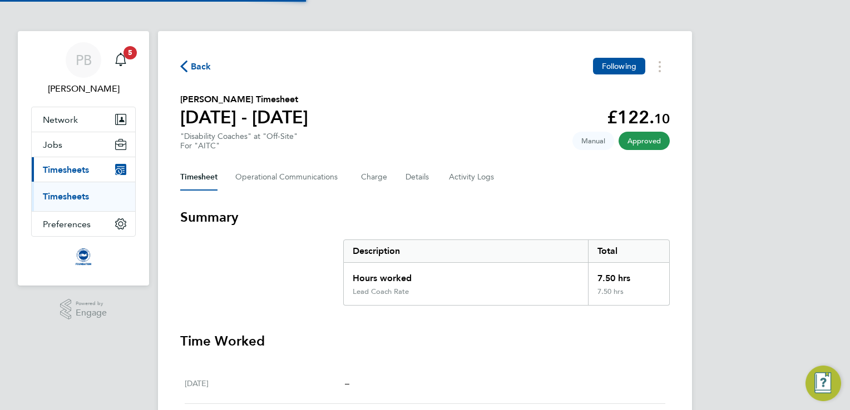
click at [195, 66] on span "Back" at bounding box center [201, 66] width 21 height 13
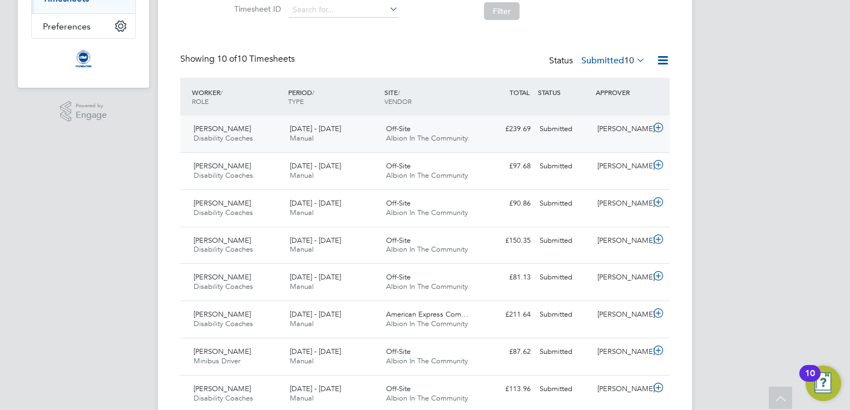
click at [351, 138] on div "1 - 30 Sep 2025 Manual" at bounding box center [333, 134] width 96 height 28
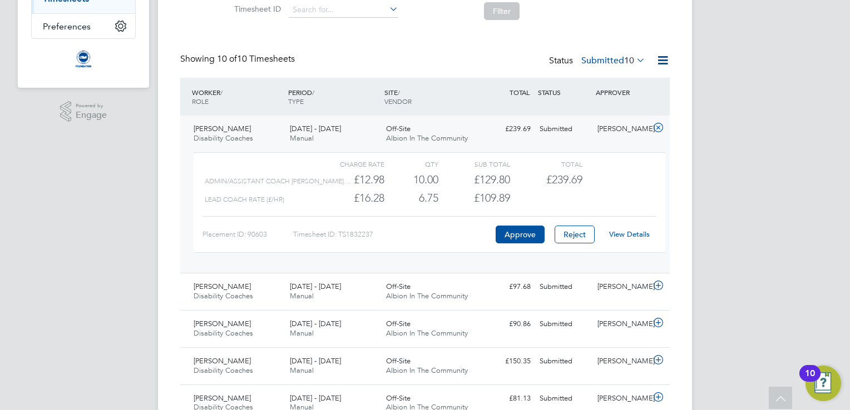
click at [622, 231] on link "View Details" at bounding box center [629, 234] width 41 height 9
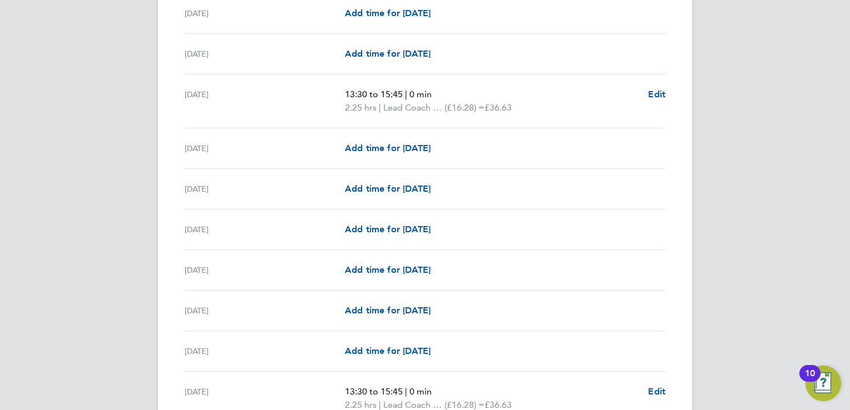
scroll to position [1356, 0]
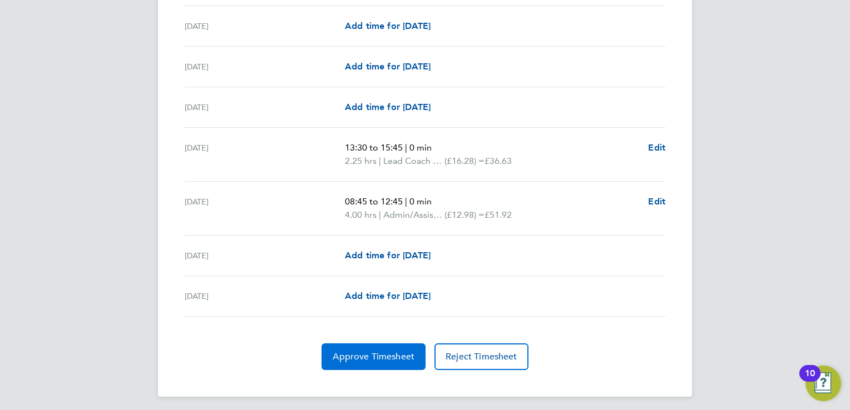
click at [370, 357] on span "Approve Timesheet" at bounding box center [374, 357] width 82 height 11
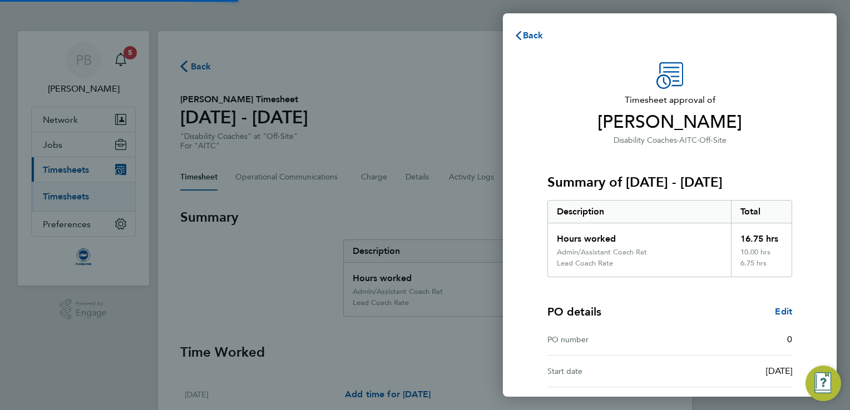
scroll to position [132, 0]
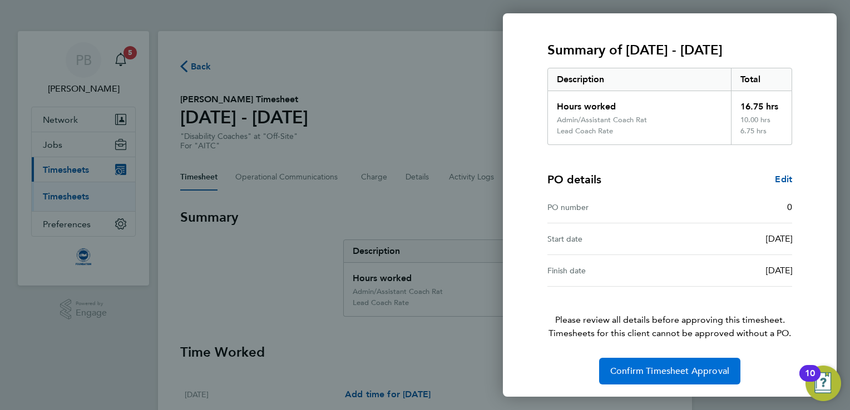
click at [642, 383] on button "Confirm Timesheet Approval" at bounding box center [669, 371] width 141 height 27
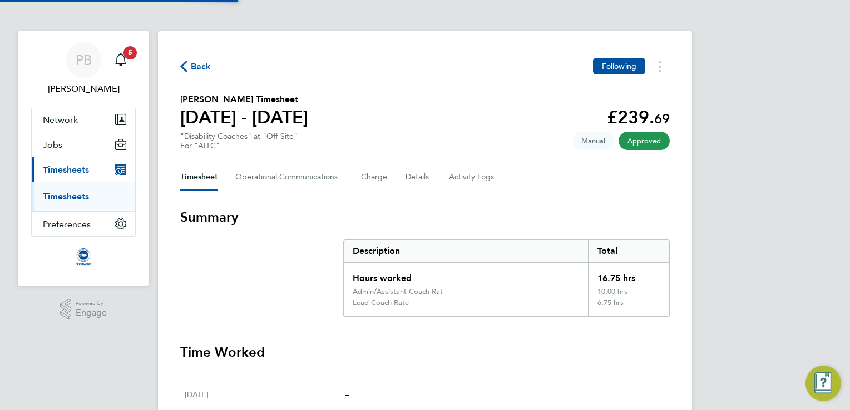
click at [201, 69] on span "Back" at bounding box center [201, 66] width 21 height 13
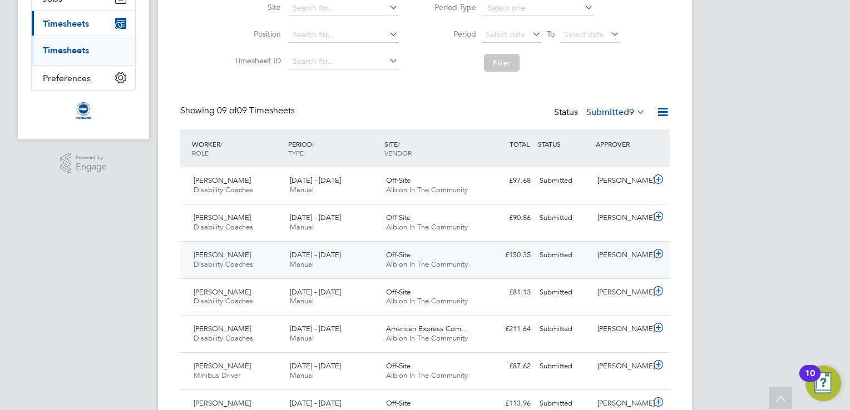
click at [467, 264] on span "Albion In The Community" at bounding box center [427, 264] width 82 height 9
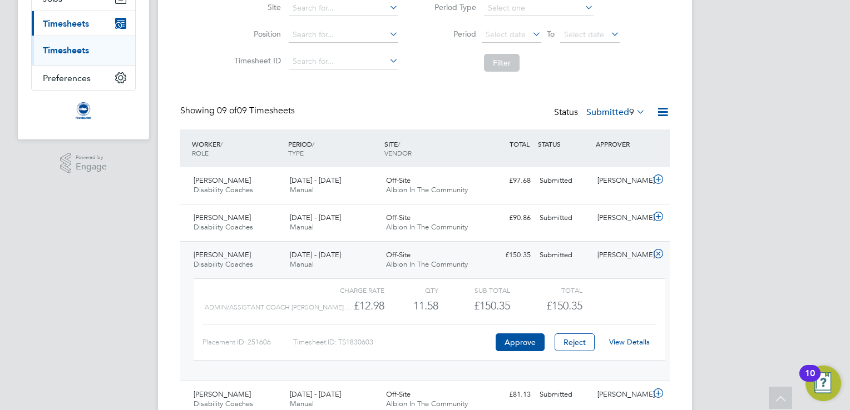
click at [619, 342] on link "View Details" at bounding box center [629, 342] width 41 height 9
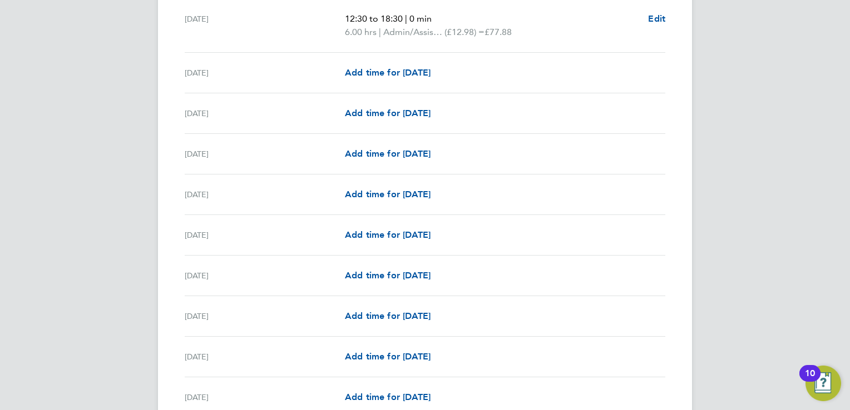
scroll to position [1305, 0]
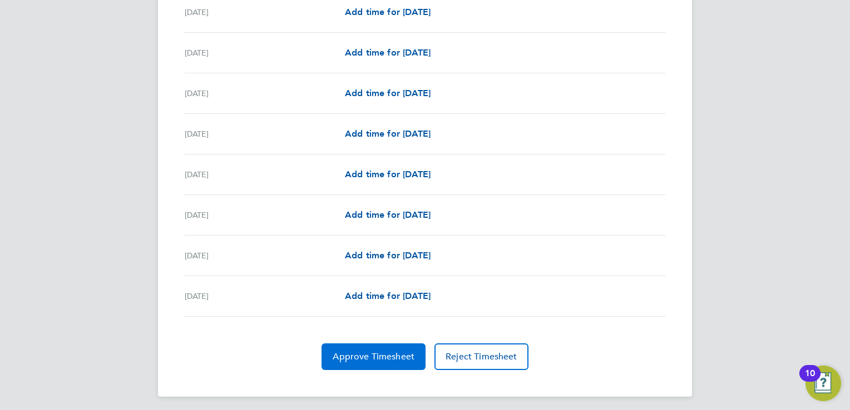
click at [362, 352] on span "Approve Timesheet" at bounding box center [374, 357] width 82 height 11
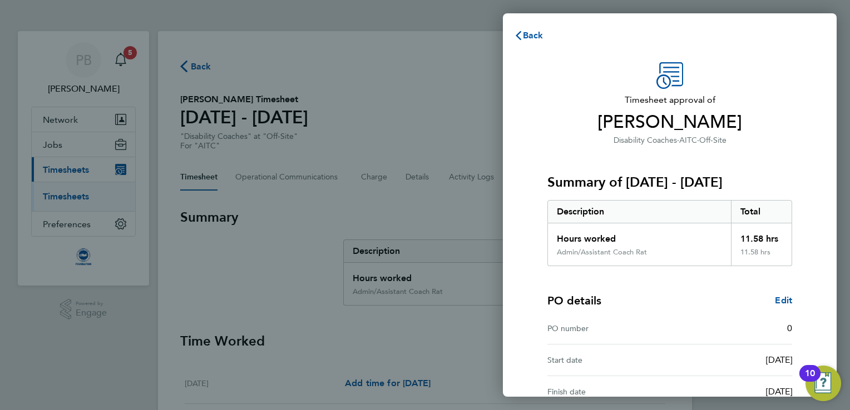
scroll to position [121, 0]
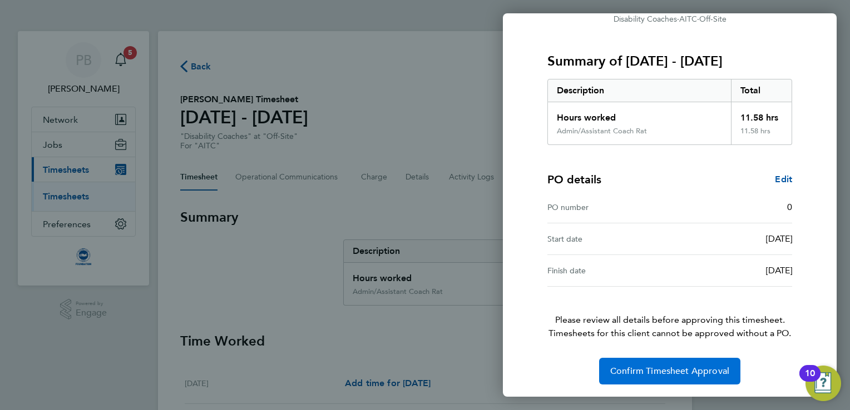
click at [665, 382] on button "Confirm Timesheet Approval" at bounding box center [669, 371] width 141 height 27
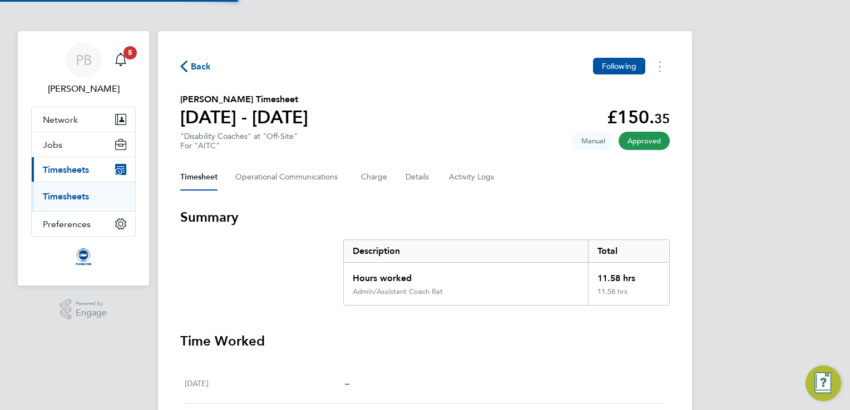
click at [198, 66] on span "Back" at bounding box center [201, 66] width 21 height 13
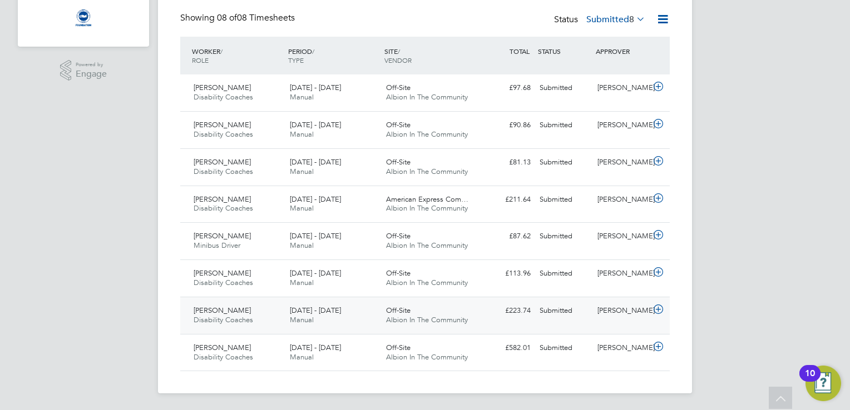
click at [364, 319] on div "1 - 30 Sep 2025 Manual" at bounding box center [333, 316] width 96 height 28
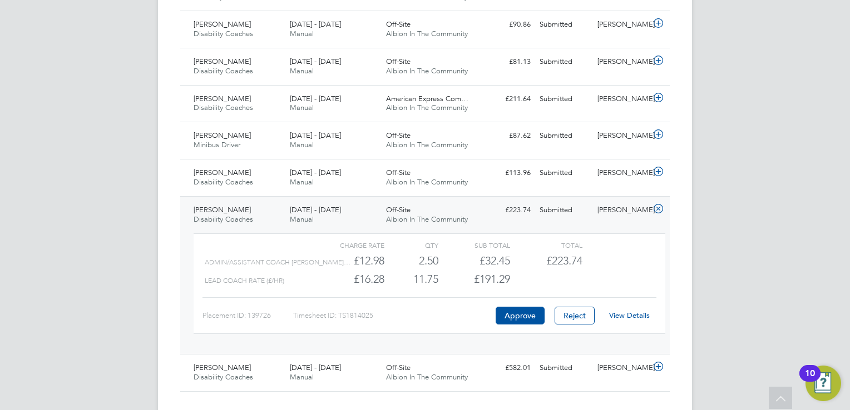
click at [620, 316] on link "View Details" at bounding box center [629, 315] width 41 height 9
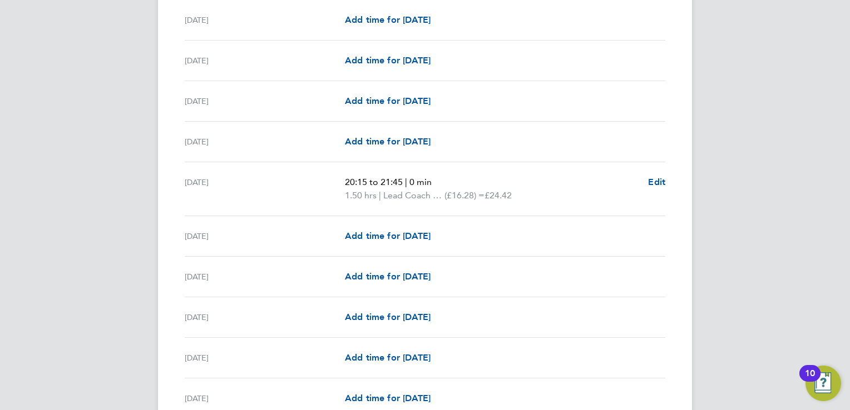
scroll to position [1381, 0]
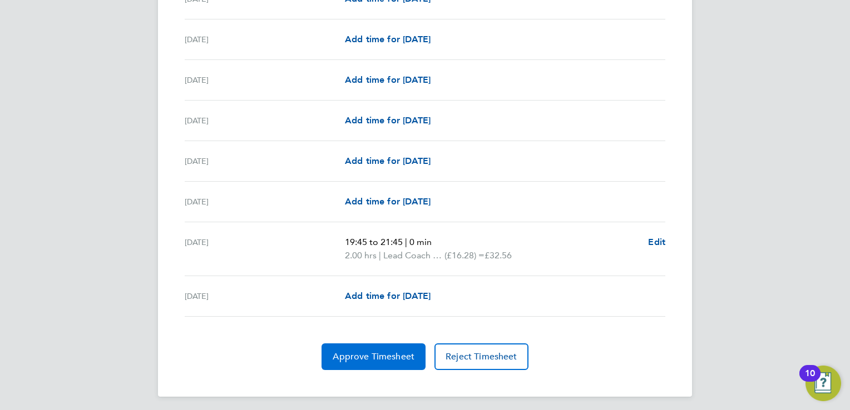
click at [388, 352] on span "Approve Timesheet" at bounding box center [374, 357] width 82 height 11
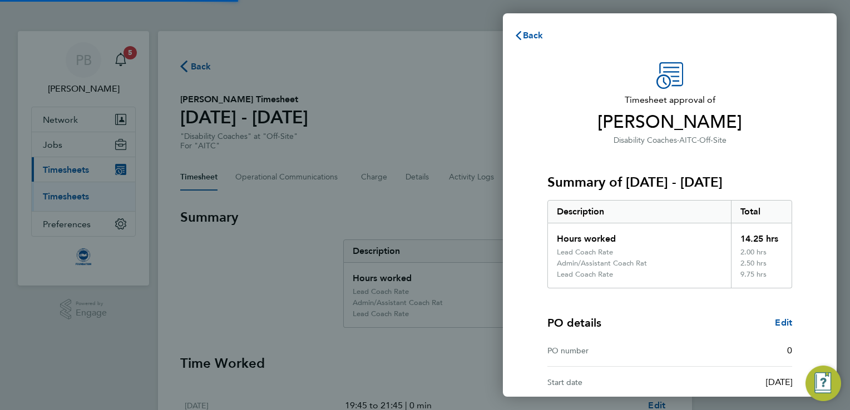
scroll to position [144, 0]
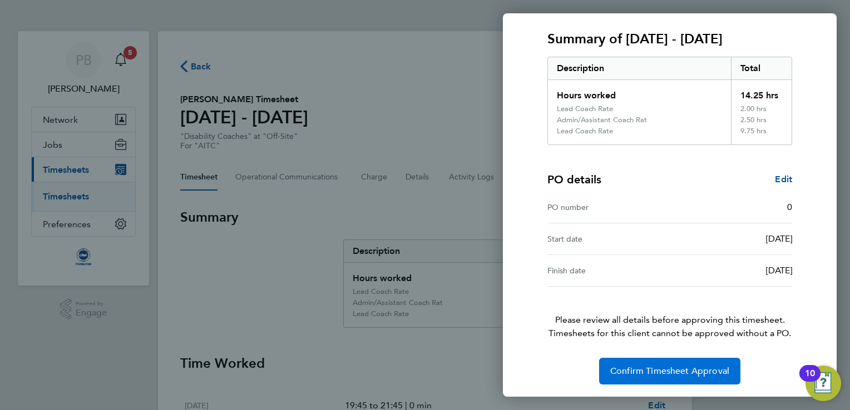
click at [679, 374] on span "Confirm Timesheet Approval" at bounding box center [669, 371] width 119 height 11
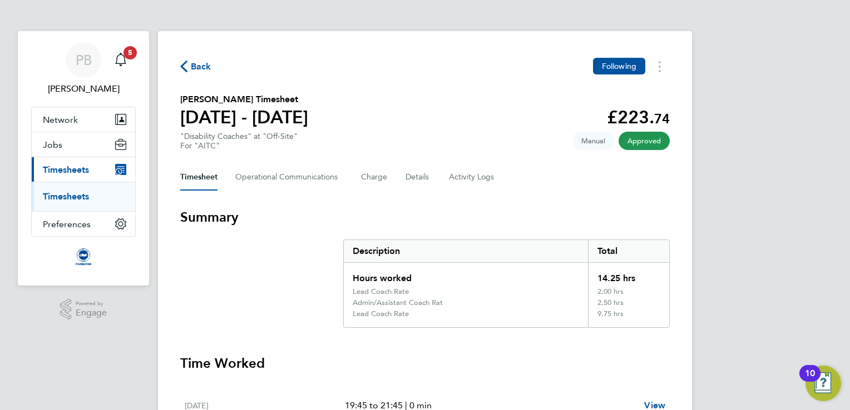
click at [193, 67] on span "Back" at bounding box center [201, 66] width 21 height 13
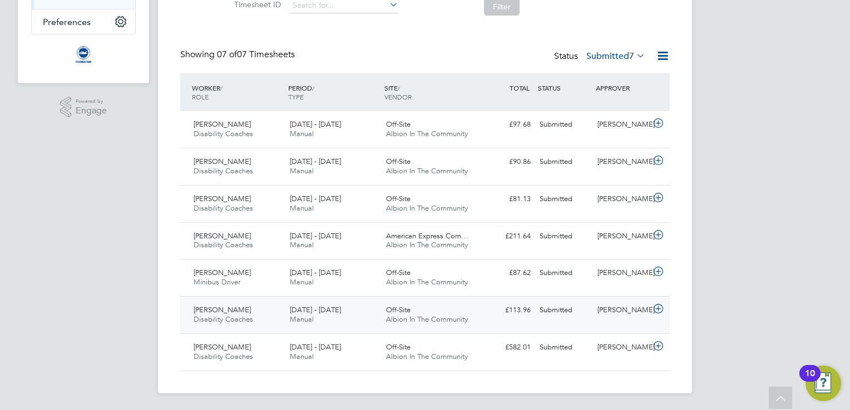
click at [337, 309] on span "[DATE] - [DATE]" at bounding box center [315, 309] width 51 height 9
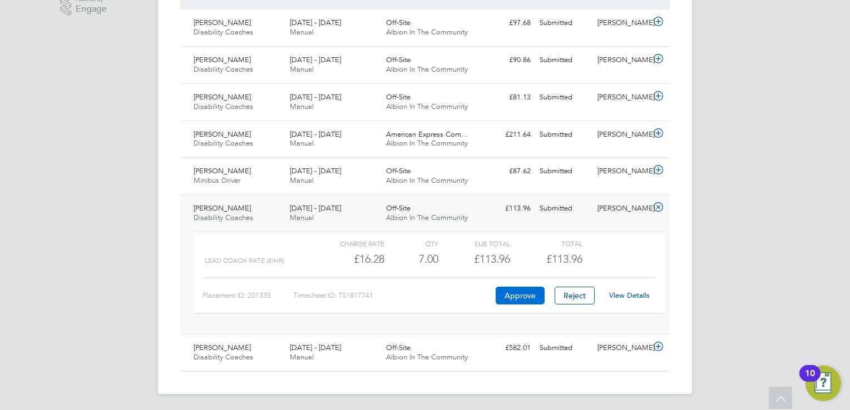
click at [516, 293] on button "Approve" at bounding box center [520, 296] width 49 height 18
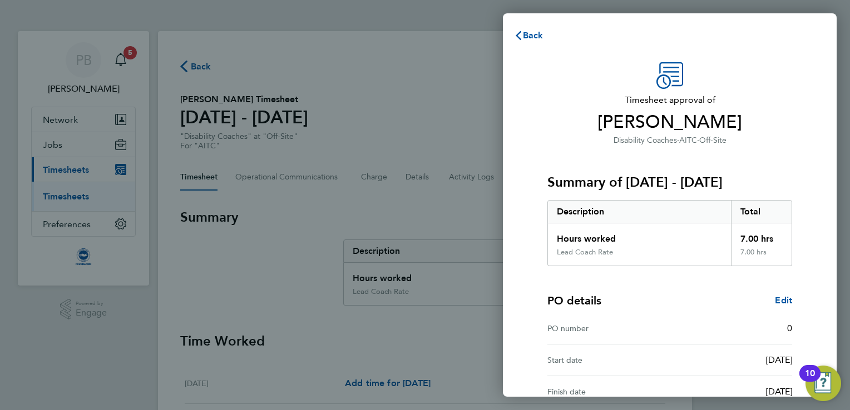
scroll to position [121, 0]
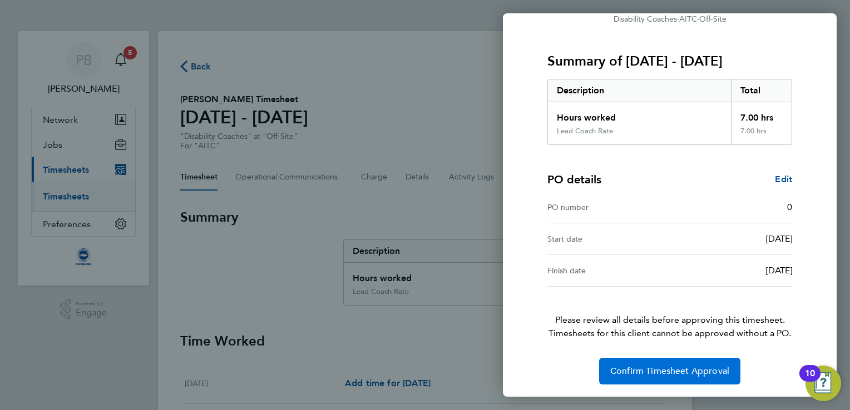
click at [641, 374] on span "Confirm Timesheet Approval" at bounding box center [669, 371] width 119 height 11
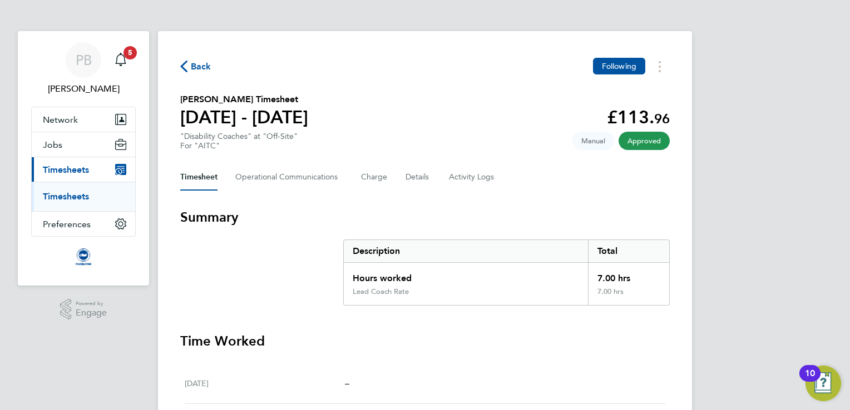
click at [208, 69] on span "Back" at bounding box center [201, 66] width 21 height 13
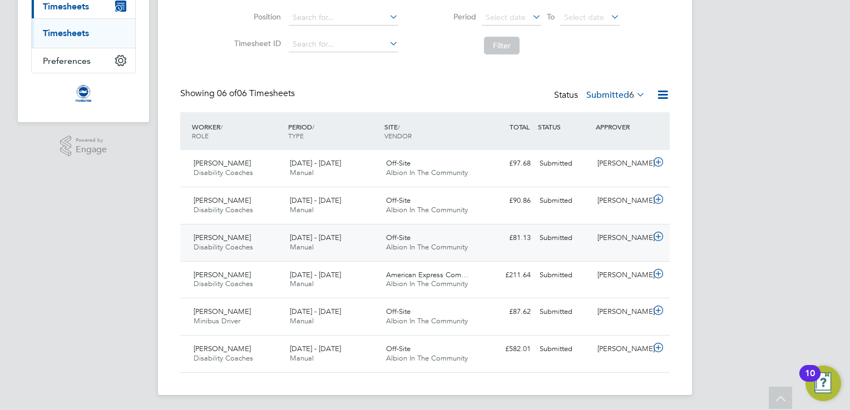
click at [349, 243] on div "[DATE] - [DATE] Manual" at bounding box center [333, 243] width 96 height 28
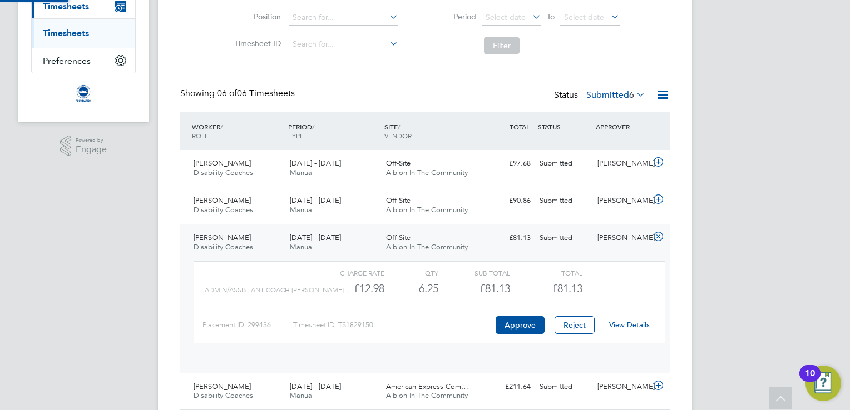
scroll to position [18, 108]
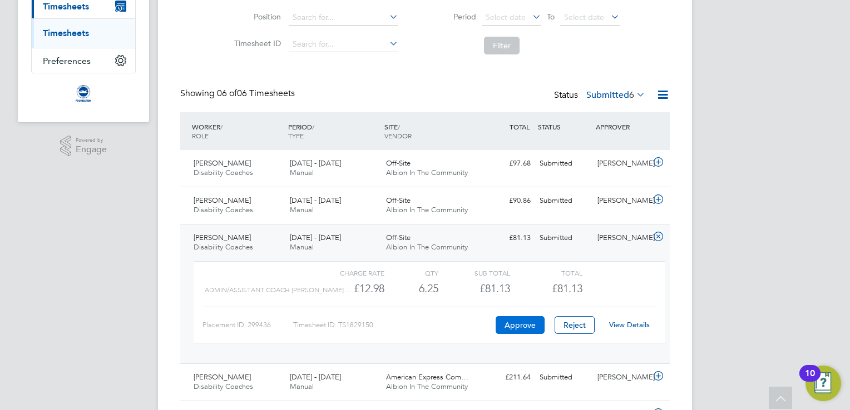
click at [520, 321] on button "Approve" at bounding box center [520, 325] width 49 height 18
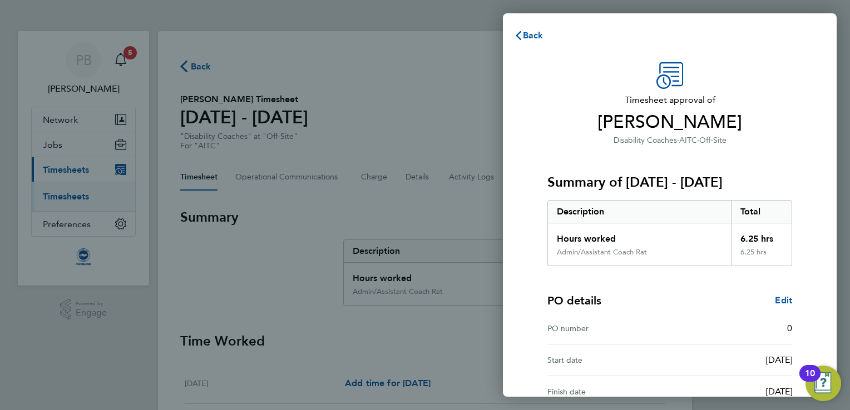
scroll to position [121, 0]
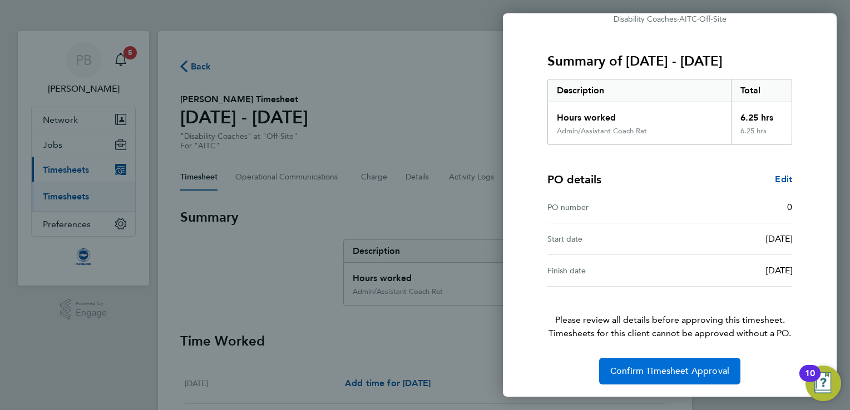
click at [641, 370] on span "Confirm Timesheet Approval" at bounding box center [669, 371] width 119 height 11
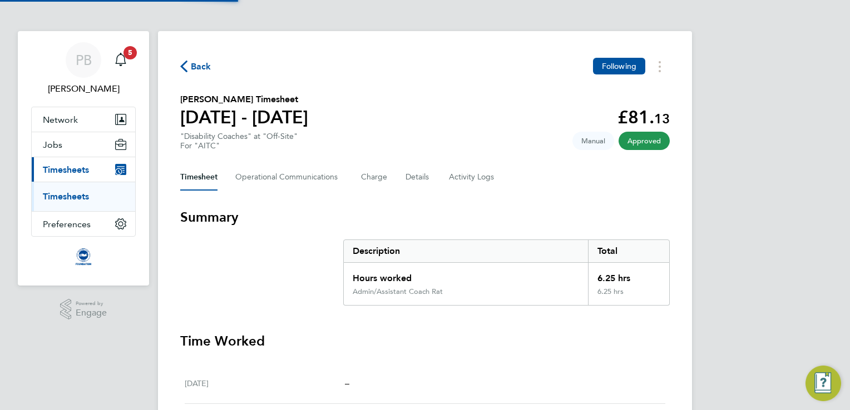
click at [207, 68] on span "Back" at bounding box center [201, 66] width 21 height 13
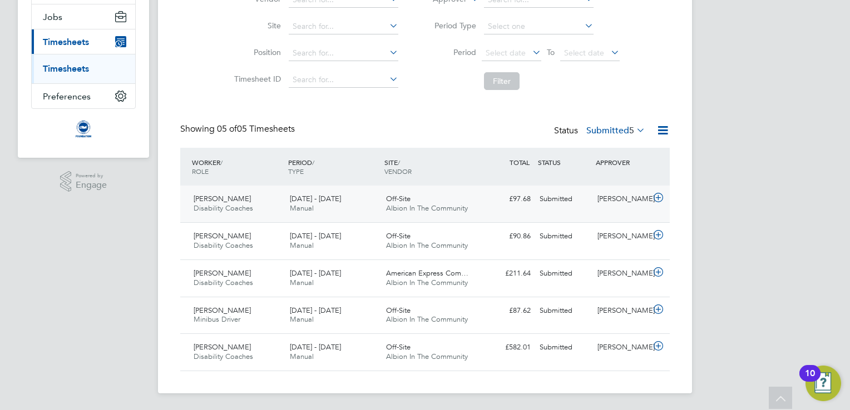
click at [427, 205] on span "Albion In The Community" at bounding box center [427, 208] width 82 height 9
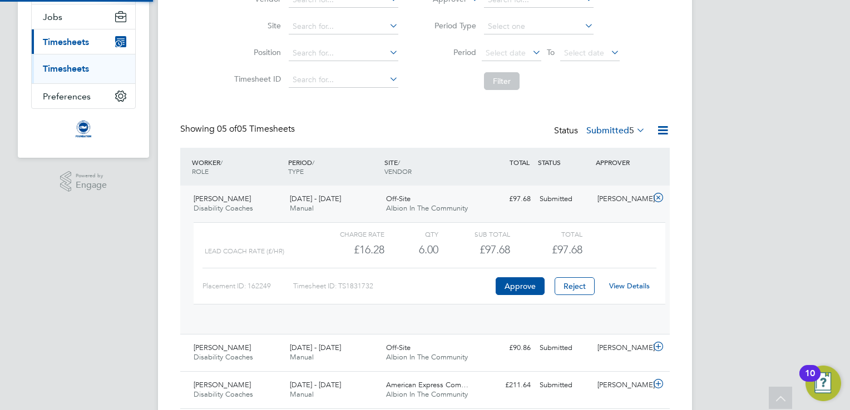
scroll to position [18, 108]
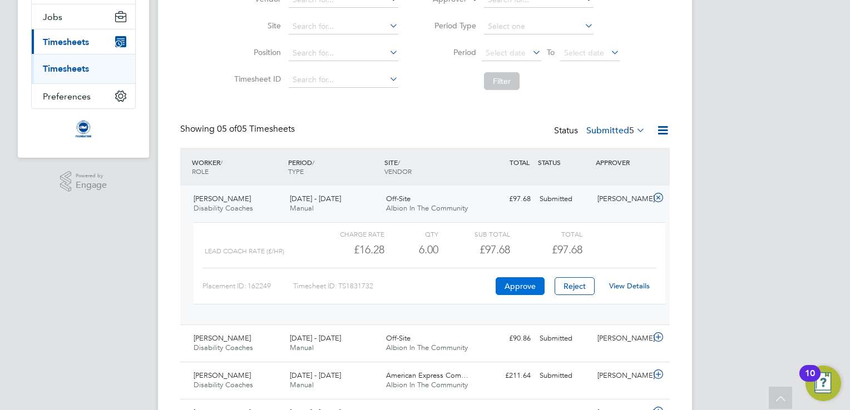
click at [516, 289] on button "Approve" at bounding box center [520, 287] width 49 height 18
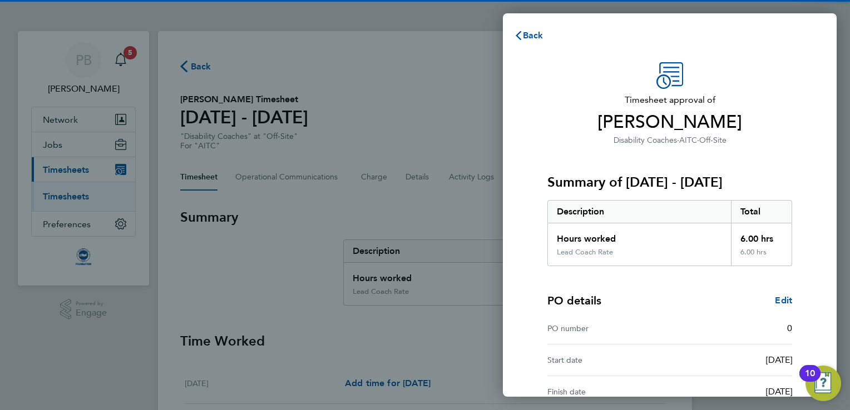
scroll to position [121, 0]
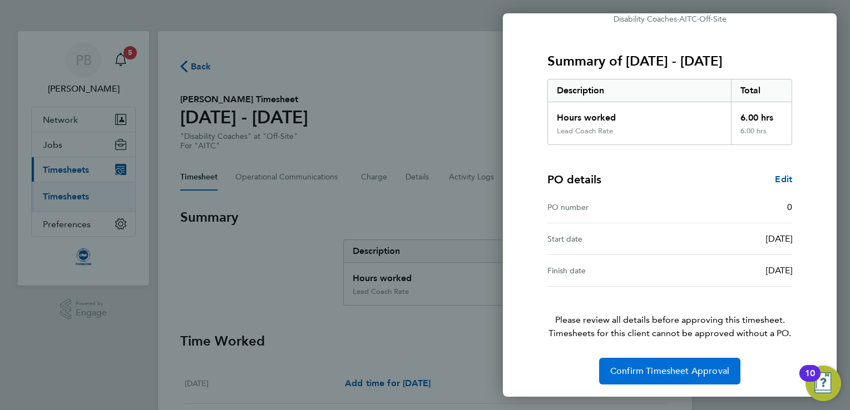
click at [682, 374] on span "Confirm Timesheet Approval" at bounding box center [669, 371] width 119 height 11
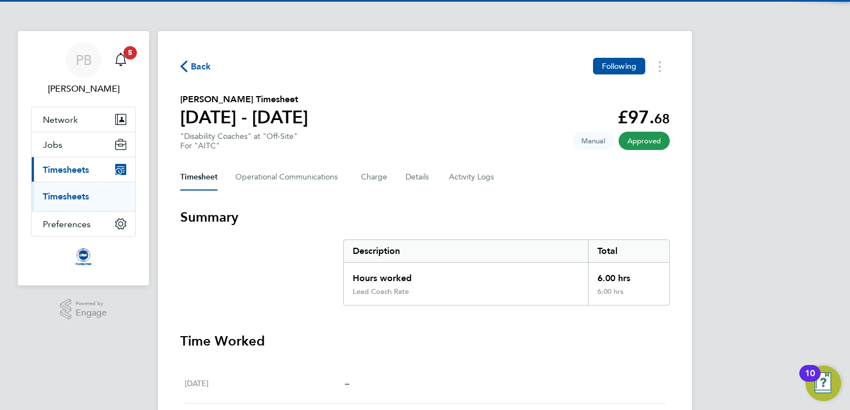
click at [196, 66] on span "Back" at bounding box center [201, 66] width 21 height 13
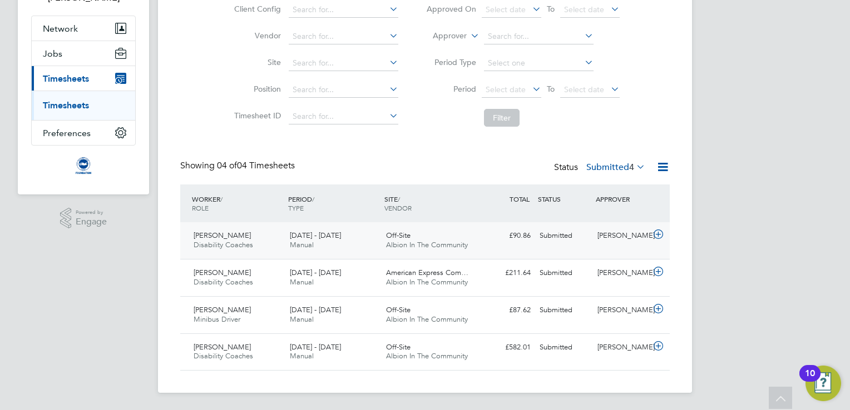
click at [380, 243] on div "[DATE] - [DATE] Manual" at bounding box center [333, 241] width 96 height 28
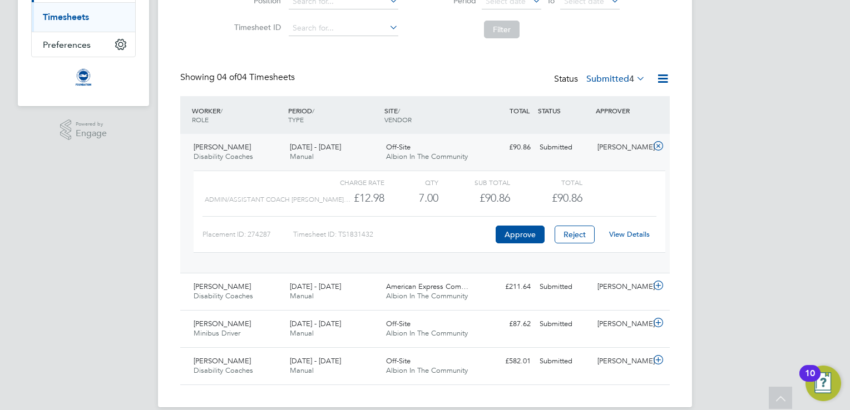
scroll to position [180, 0]
click at [509, 235] on button "Approve" at bounding box center [520, 234] width 49 height 18
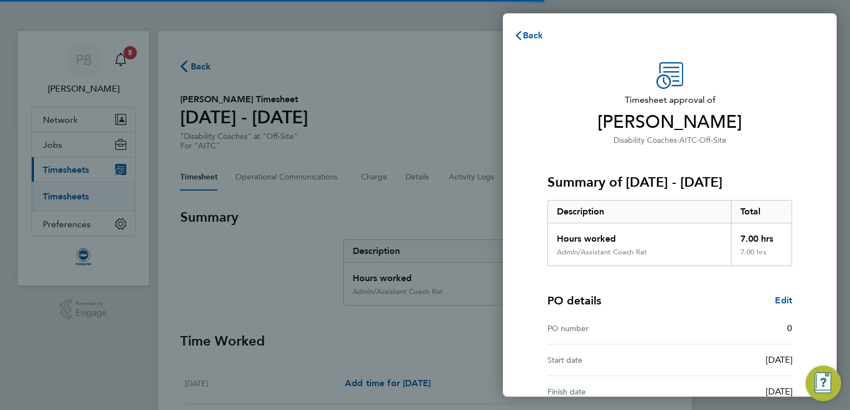
scroll to position [121, 0]
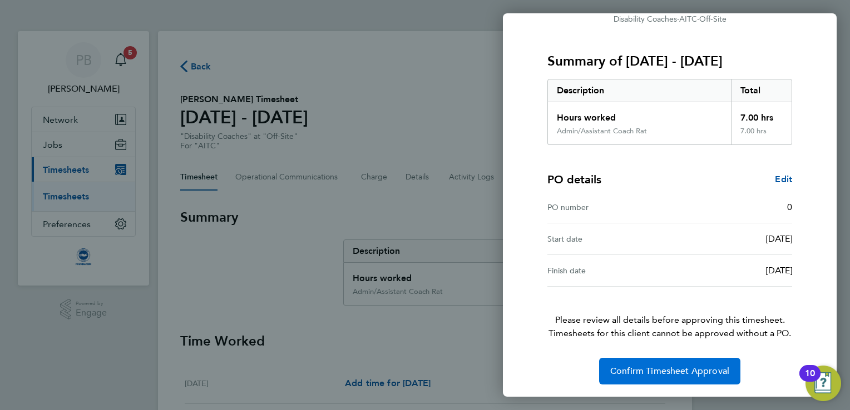
click at [636, 370] on span "Confirm Timesheet Approval" at bounding box center [669, 371] width 119 height 11
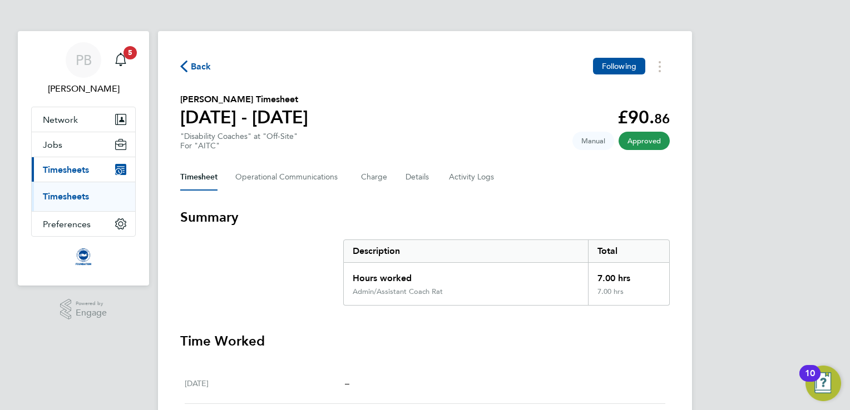
click at [199, 60] on button "Back" at bounding box center [195, 67] width 31 height 14
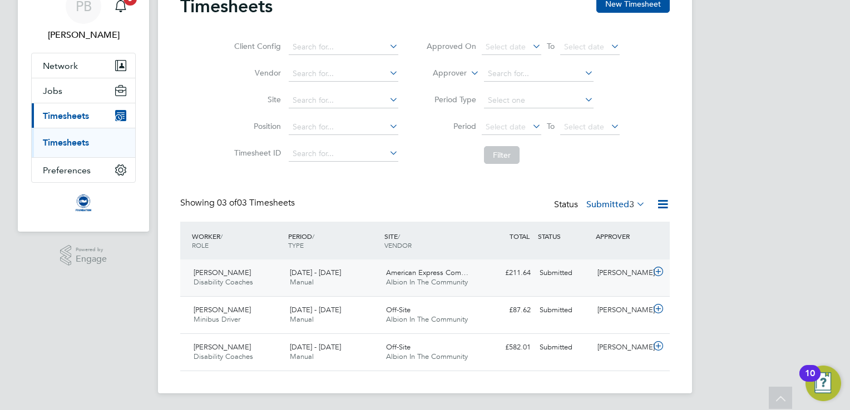
click at [389, 273] on span "American Express Com…" at bounding box center [427, 272] width 82 height 9
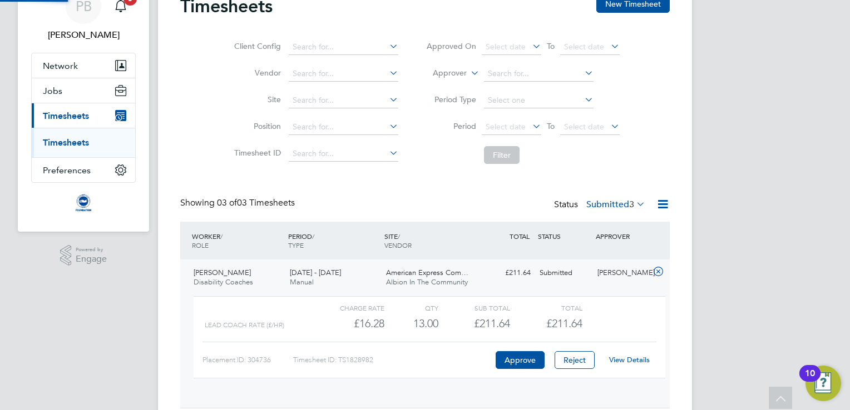
scroll to position [18, 108]
click at [516, 357] on button "Approve" at bounding box center [520, 361] width 49 height 18
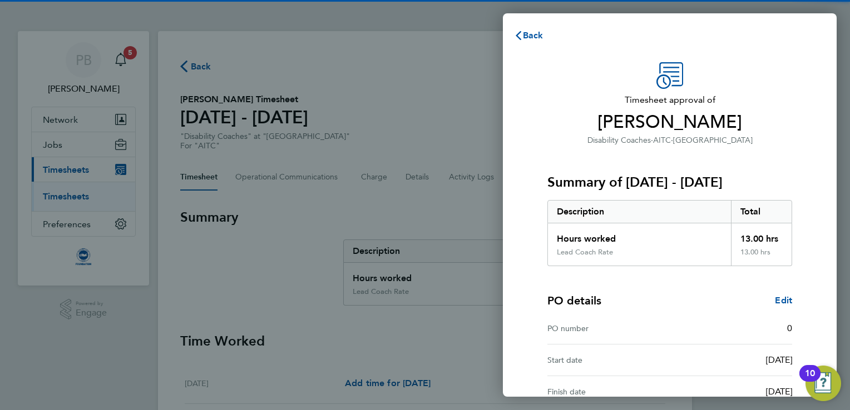
scroll to position [121, 0]
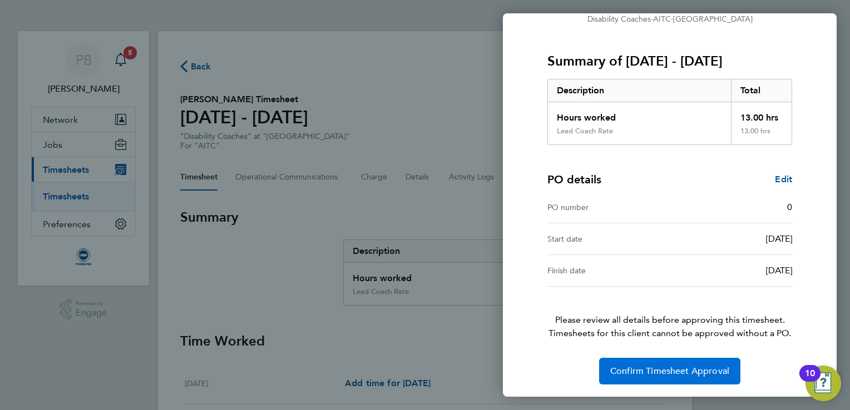
click at [669, 360] on button "Confirm Timesheet Approval" at bounding box center [669, 371] width 141 height 27
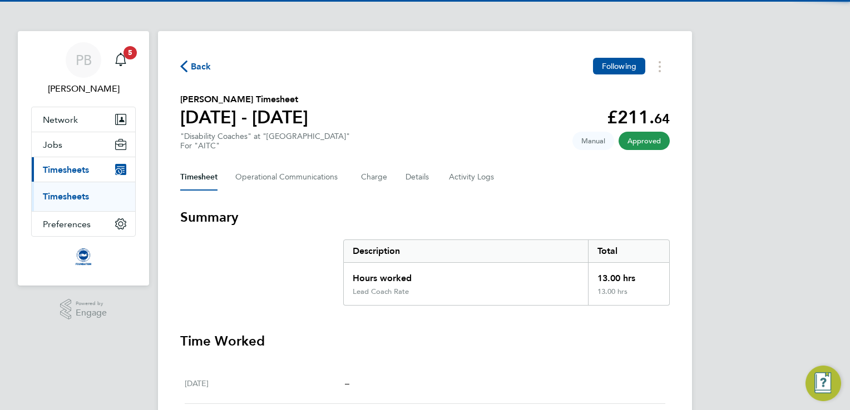
click at [194, 65] on span "Back" at bounding box center [201, 66] width 21 height 13
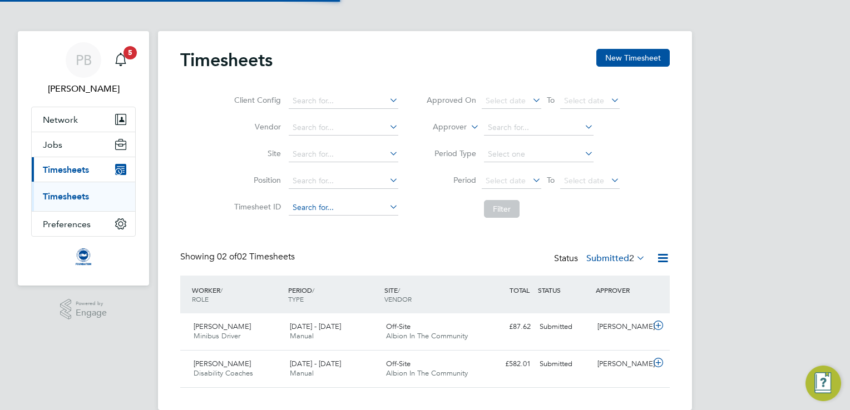
scroll to position [17, 0]
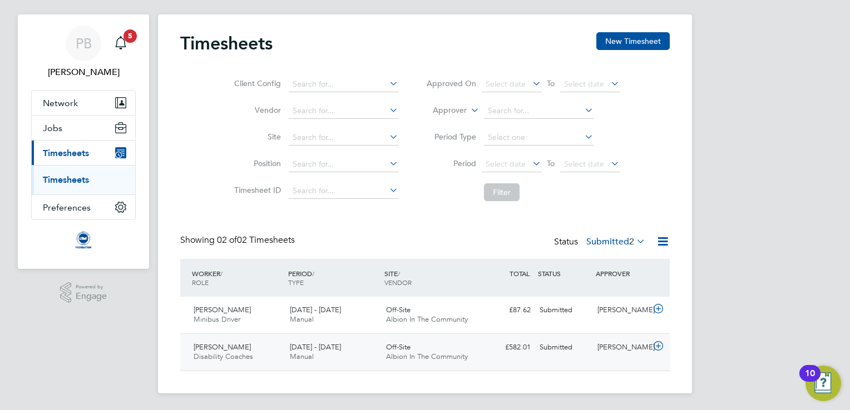
click at [354, 357] on div "[DATE] - [DATE] Manual" at bounding box center [333, 353] width 96 height 28
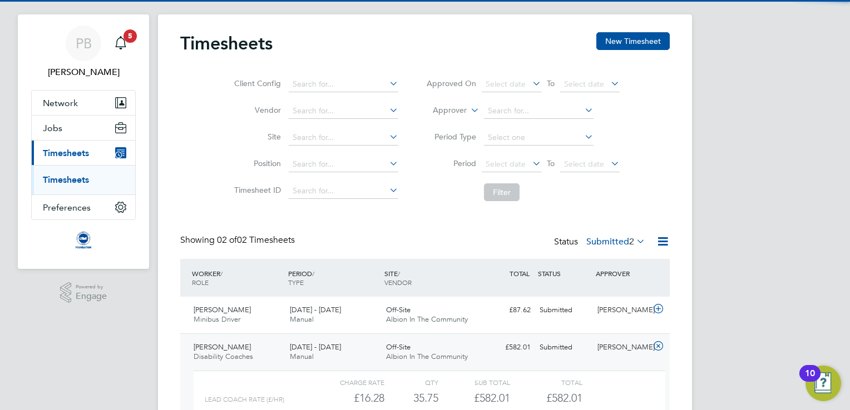
scroll to position [119, 0]
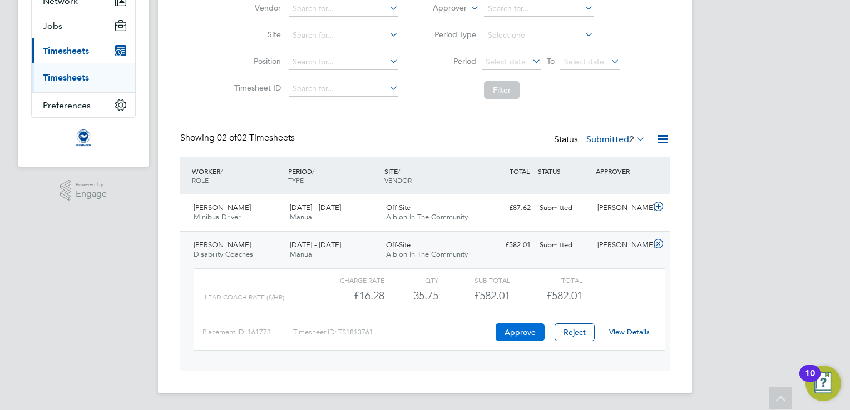
click at [513, 333] on button "Approve" at bounding box center [520, 333] width 49 height 18
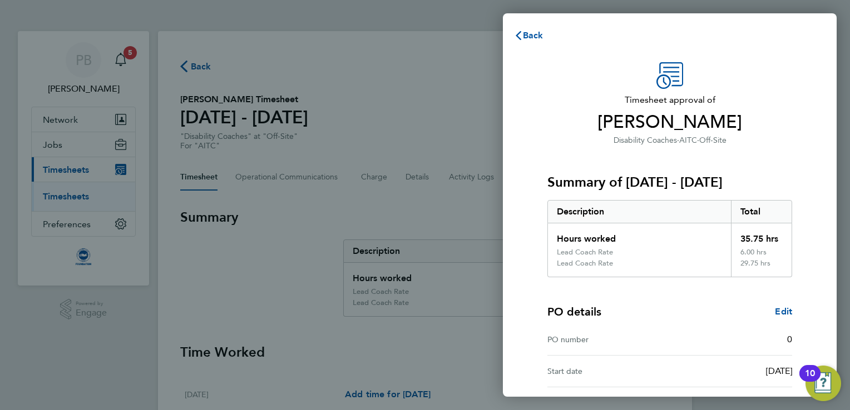
scroll to position [132, 0]
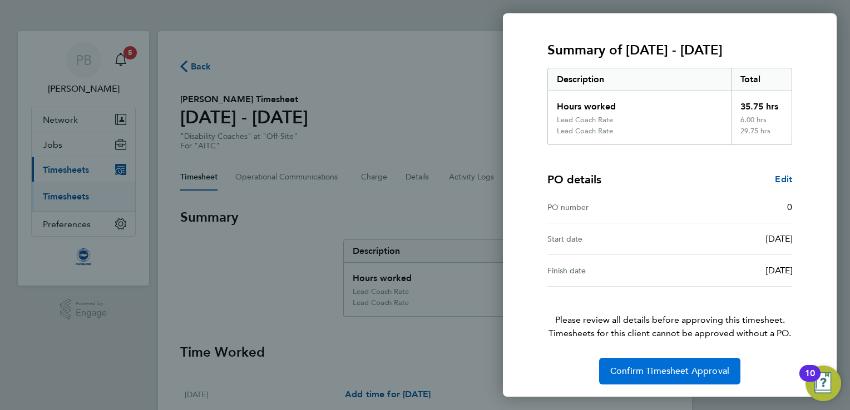
click at [672, 372] on span "Confirm Timesheet Approval" at bounding box center [669, 371] width 119 height 11
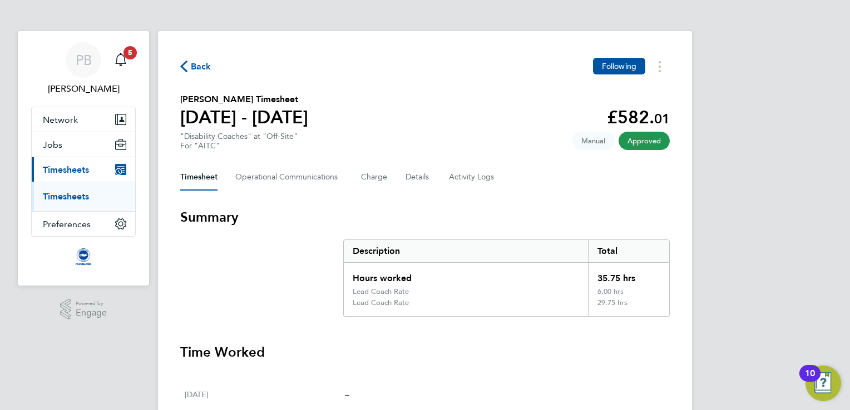
click at [199, 70] on span "Back" at bounding box center [201, 66] width 21 height 13
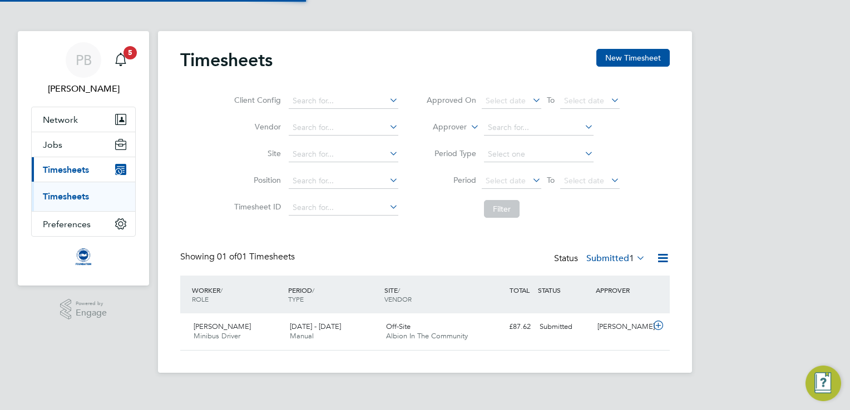
scroll to position [28, 97]
click at [438, 339] on span "Albion In The Community" at bounding box center [427, 336] width 82 height 9
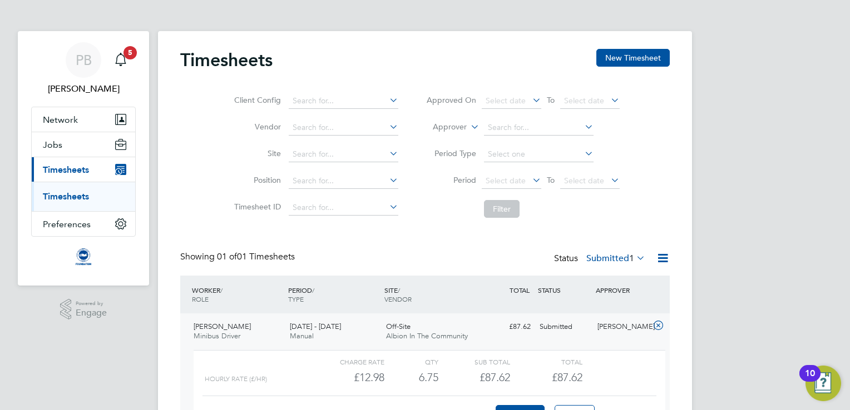
scroll to position [82, 0]
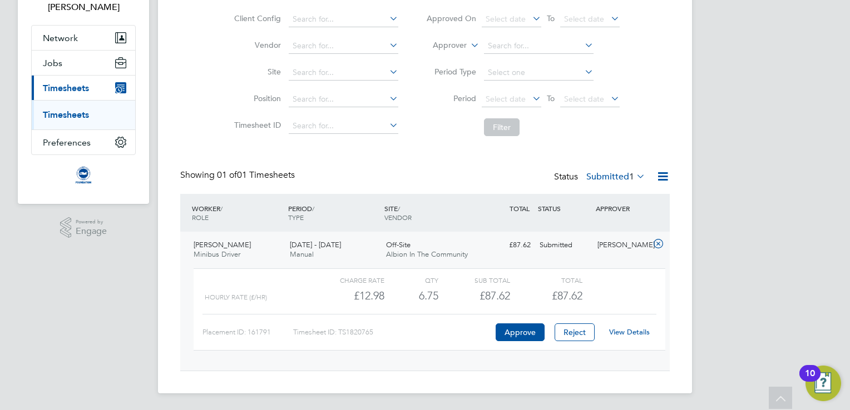
click at [622, 333] on link "View Details" at bounding box center [629, 332] width 41 height 9
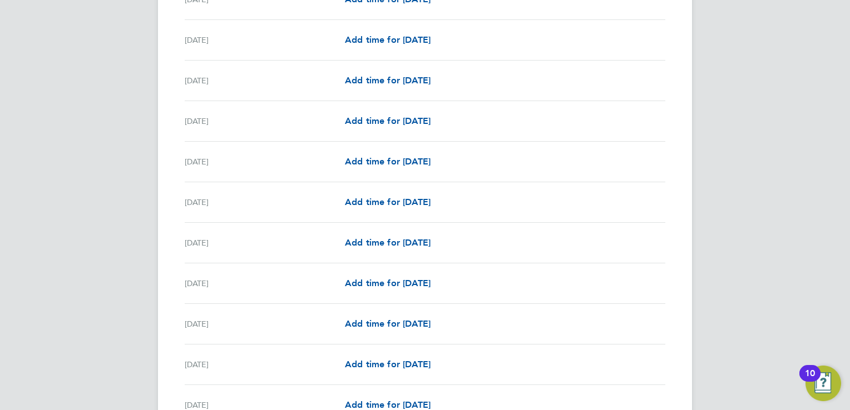
scroll to position [1278, 0]
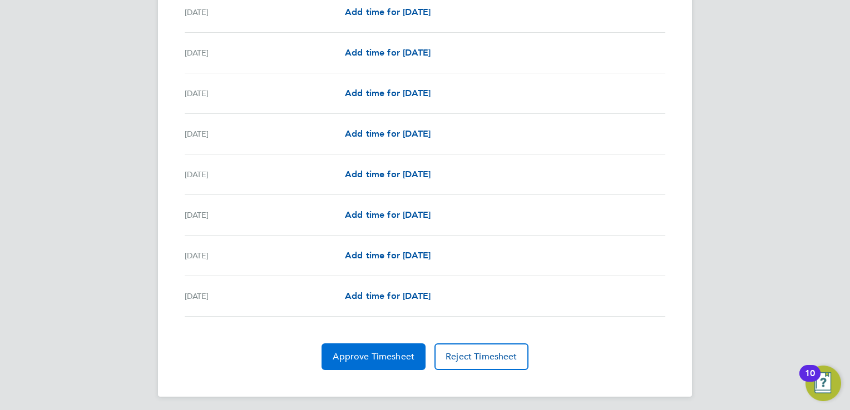
click at [373, 352] on span "Approve Timesheet" at bounding box center [374, 357] width 82 height 11
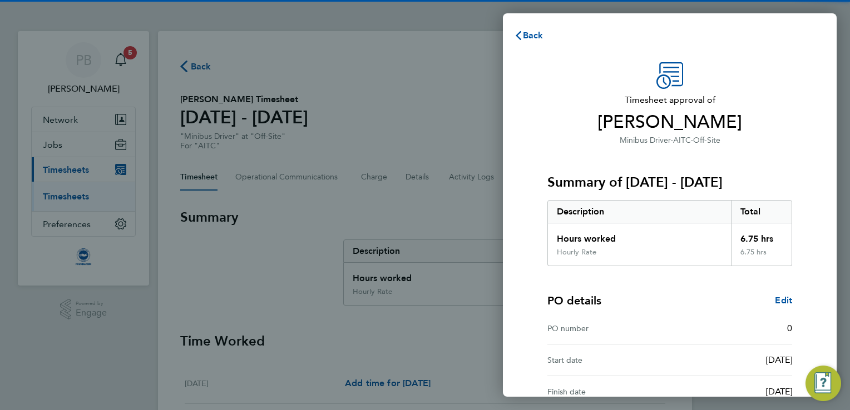
scroll to position [121, 0]
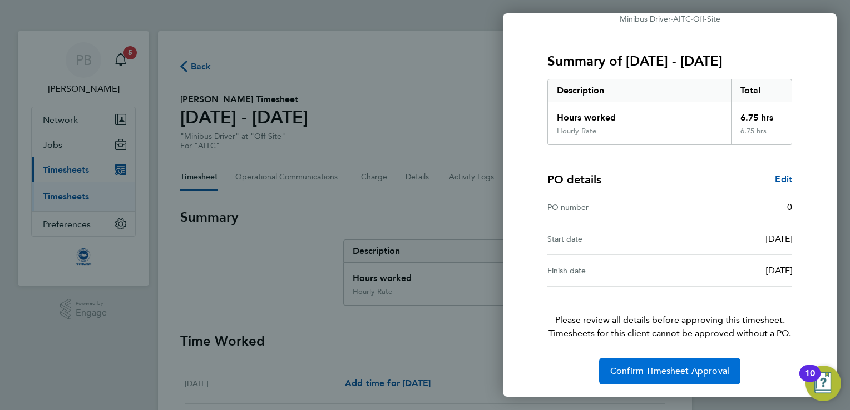
click at [679, 367] on span "Confirm Timesheet Approval" at bounding box center [669, 371] width 119 height 11
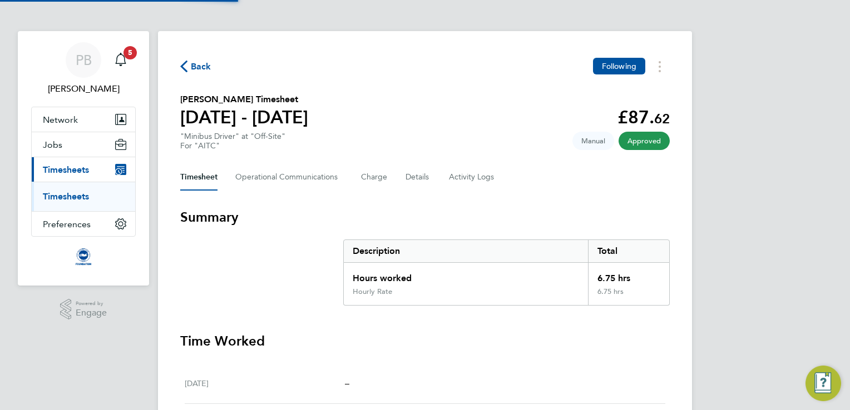
click at [203, 63] on span "Back" at bounding box center [201, 66] width 21 height 13
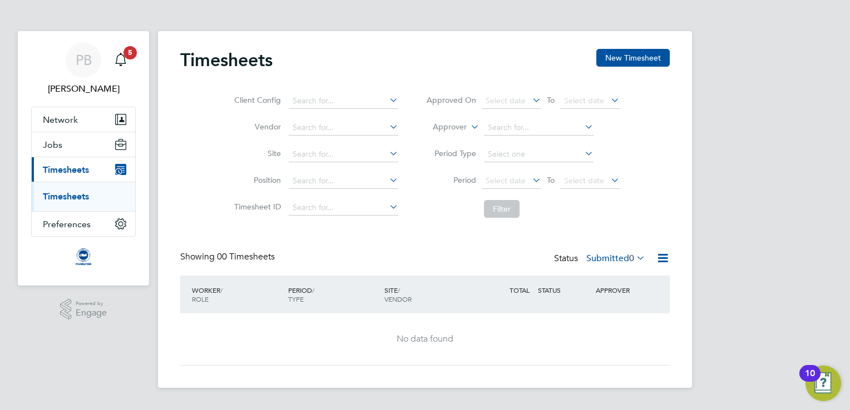
click at [72, 172] on span "Timesheets" at bounding box center [66, 170] width 46 height 11
click at [76, 194] on link "Timesheets" at bounding box center [66, 196] width 46 height 11
